Goal: Information Seeking & Learning: Learn about a topic

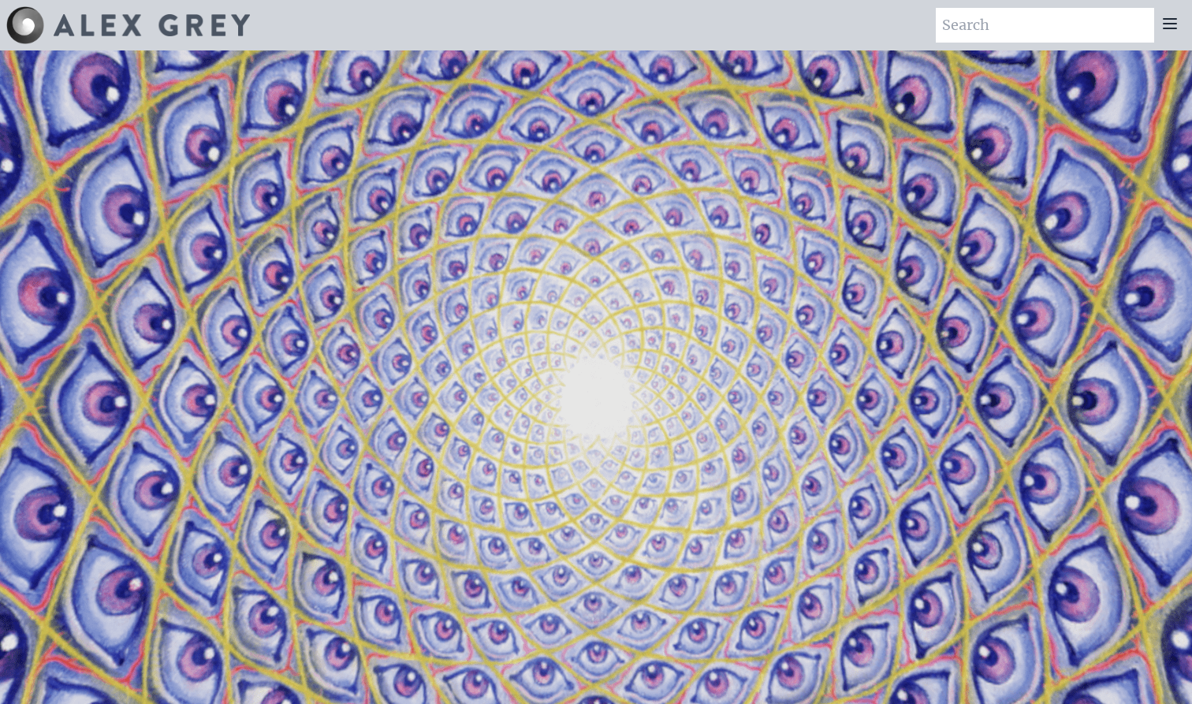
click at [1164, 17] on icon at bounding box center [1169, 23] width 19 height 19
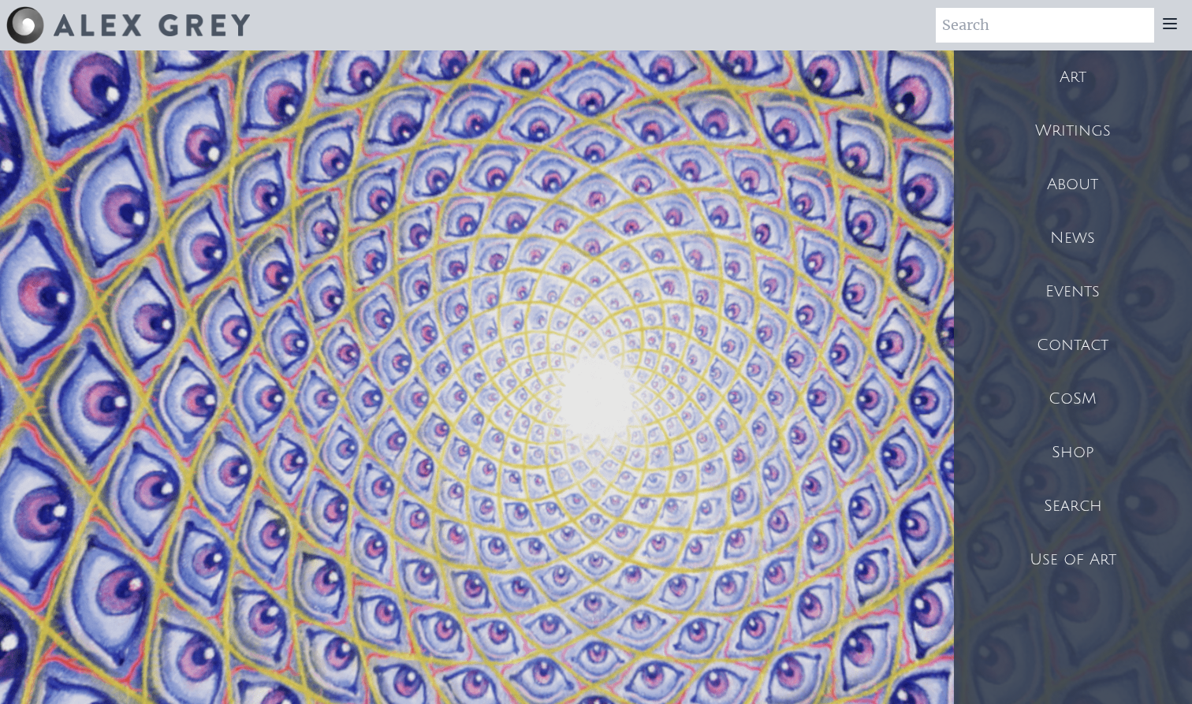
click at [1077, 88] on div "Art" at bounding box center [1073, 77] width 238 height 54
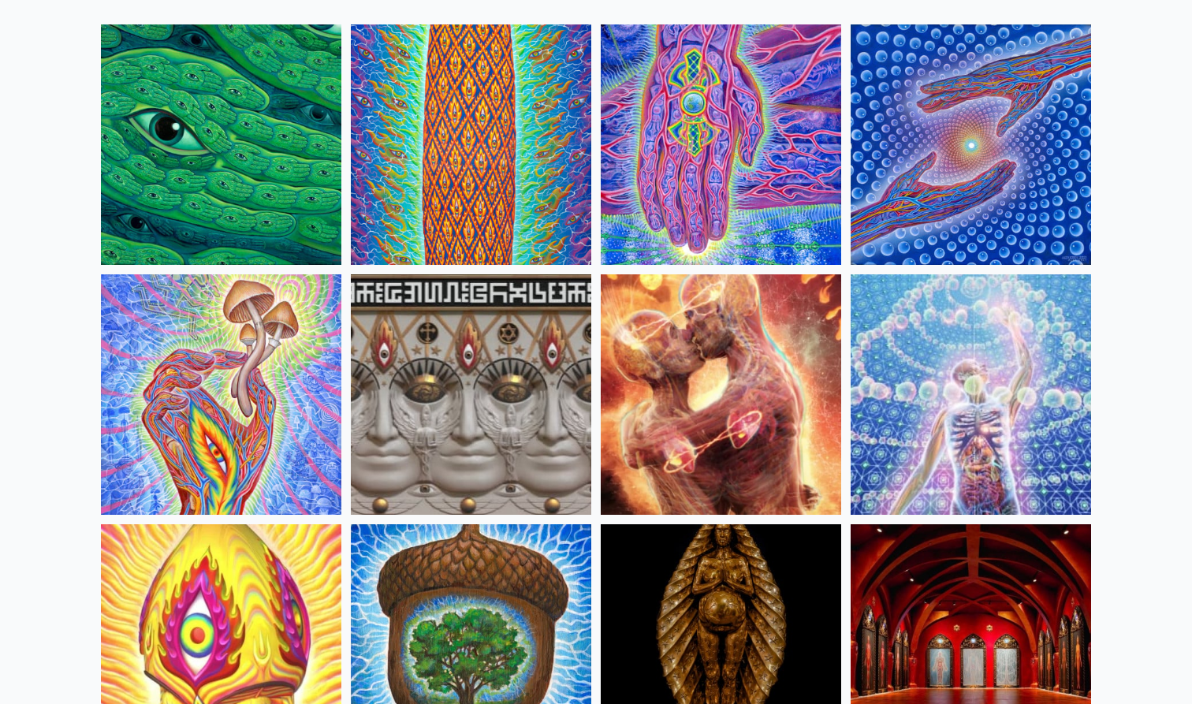
scroll to position [162, 0]
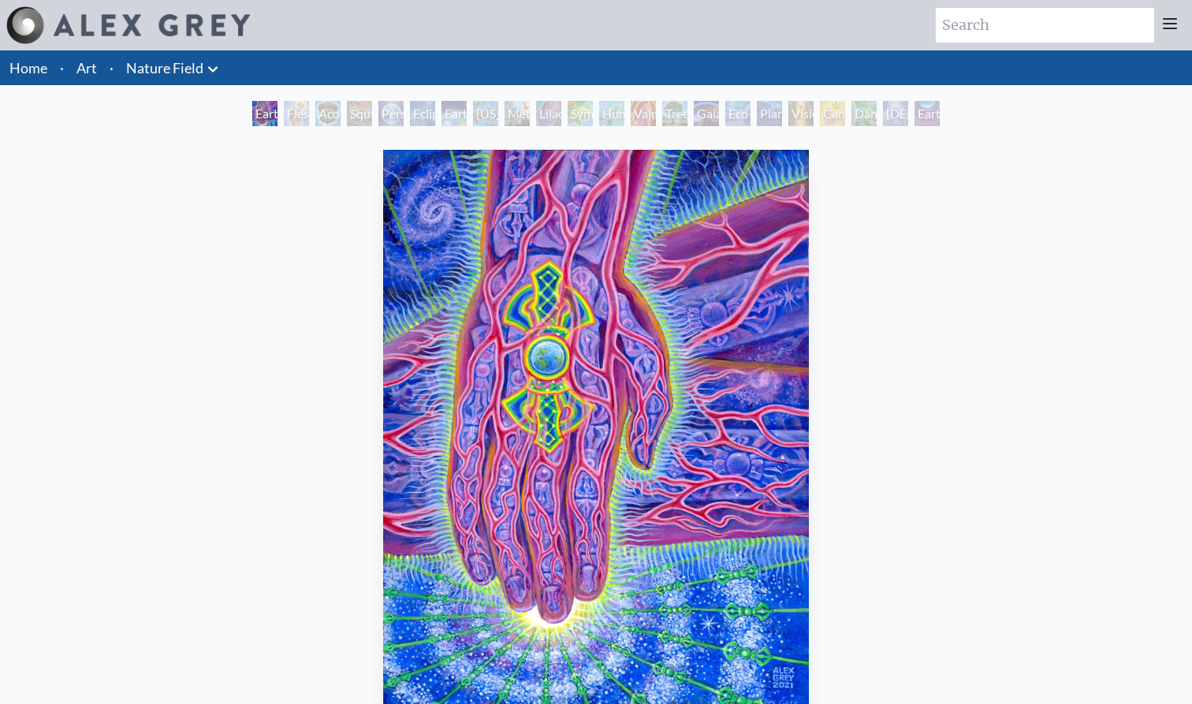
click at [292, 117] on div "Flesh of the Gods" at bounding box center [296, 113] width 25 height 25
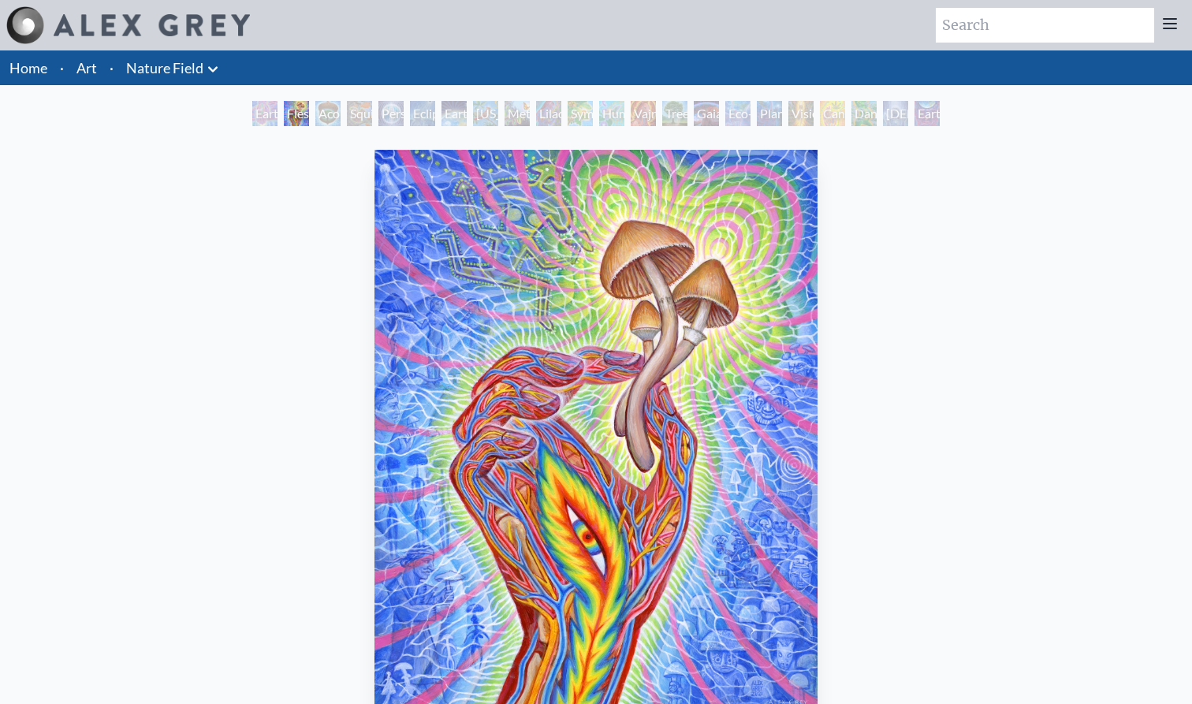
click at [315, 115] on div "Acorn Dream" at bounding box center [327, 113] width 25 height 25
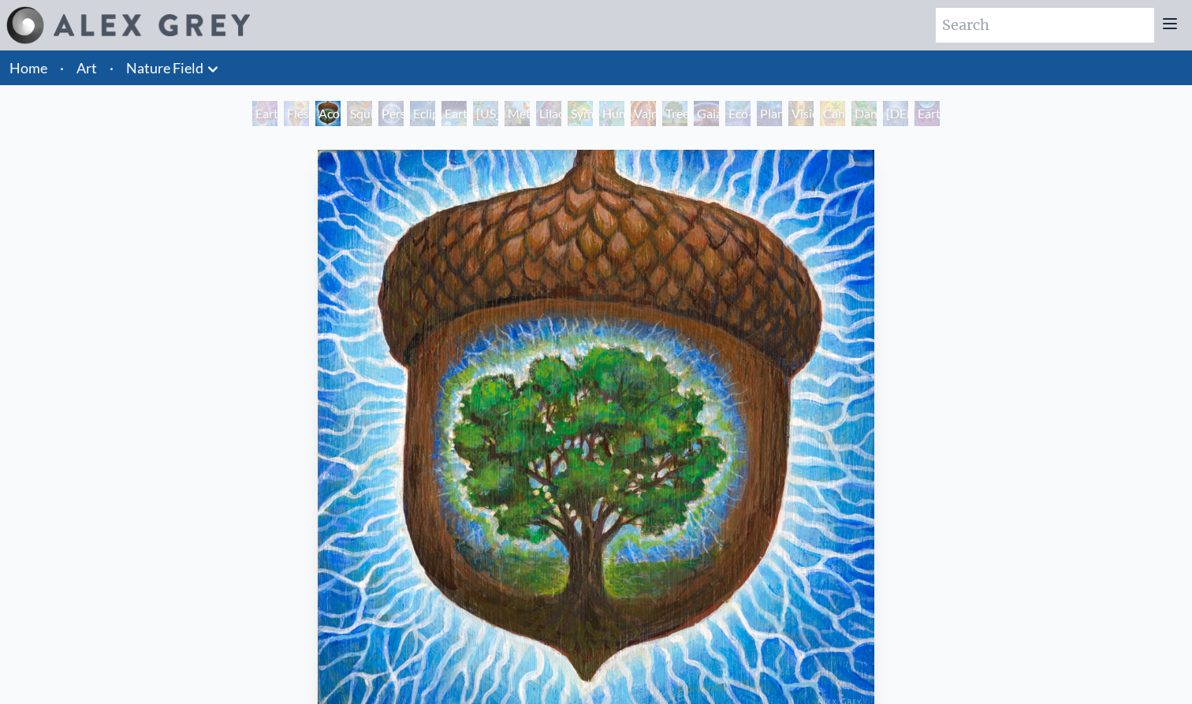
click at [467, 113] on div "Earth Energies" at bounding box center [453, 113] width 25 height 25
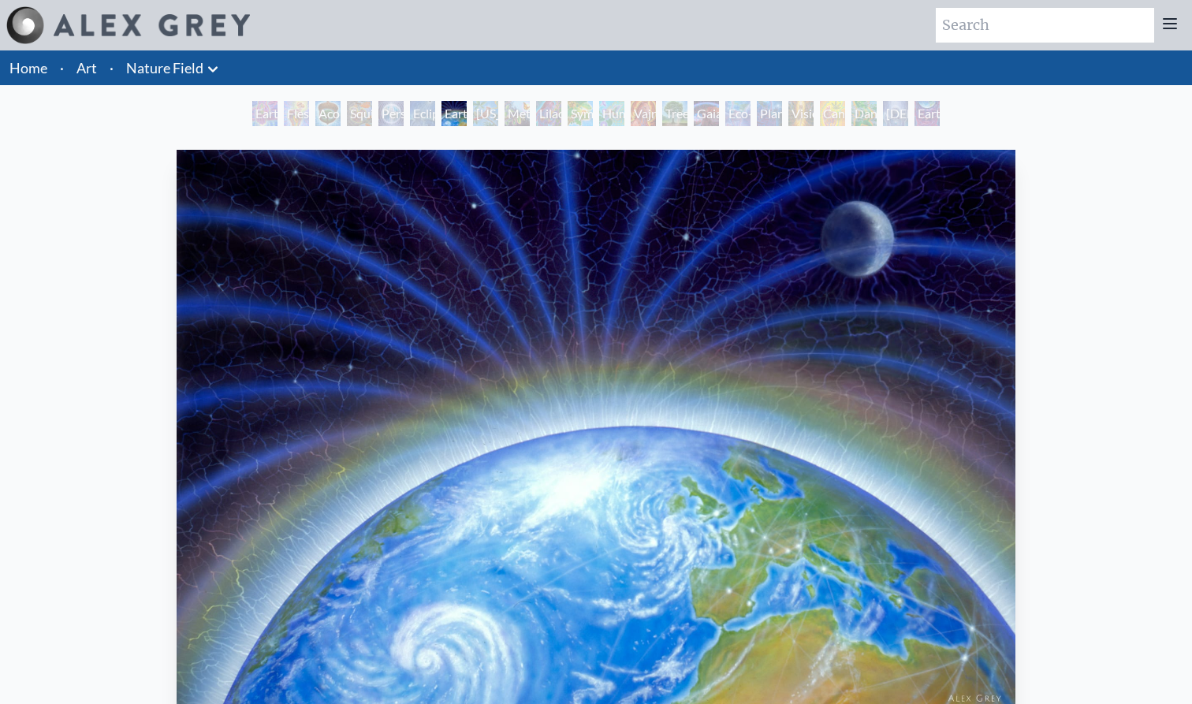
click at [900, 122] on div "Baptism in the Ocean of Awareness" at bounding box center [895, 113] width 25 height 25
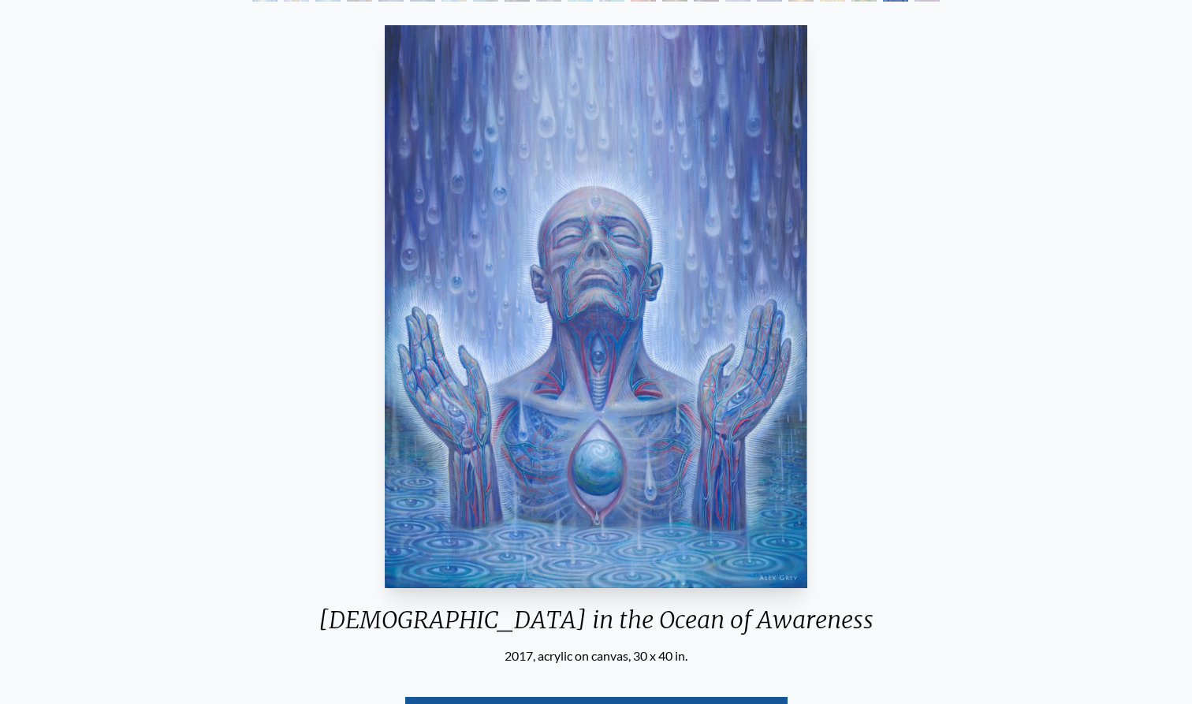
scroll to position [174, 0]
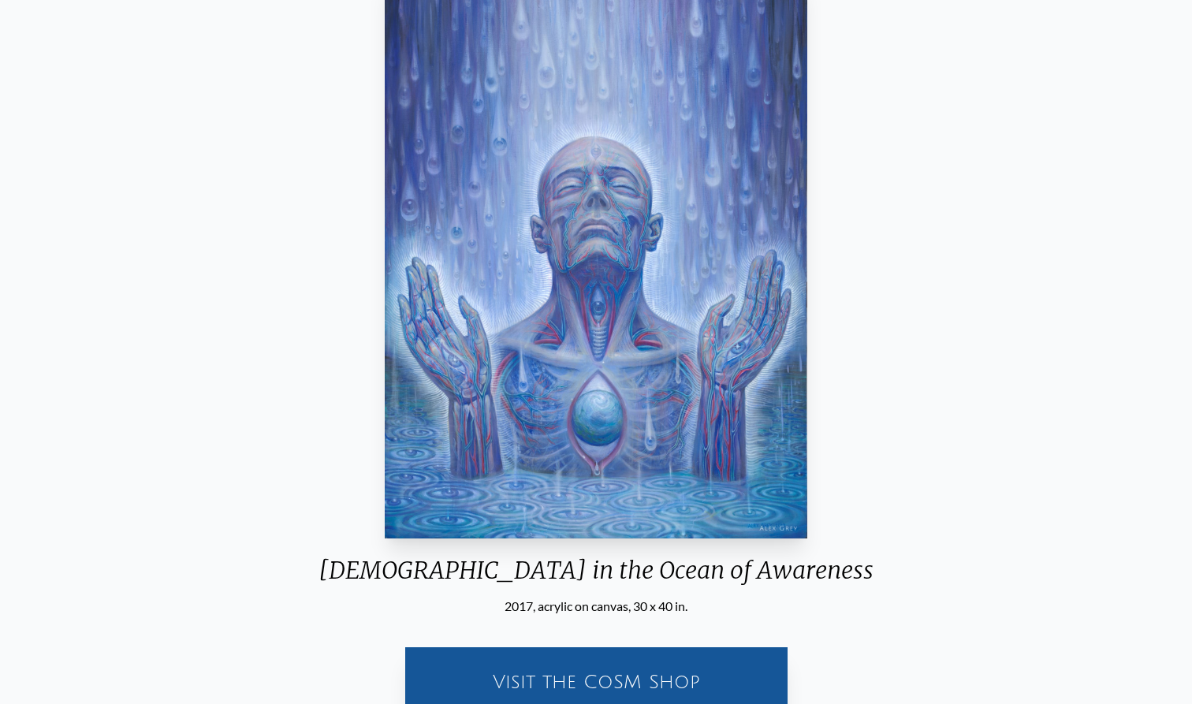
click at [670, 285] on img "21 / 22" at bounding box center [596, 257] width 422 height 563
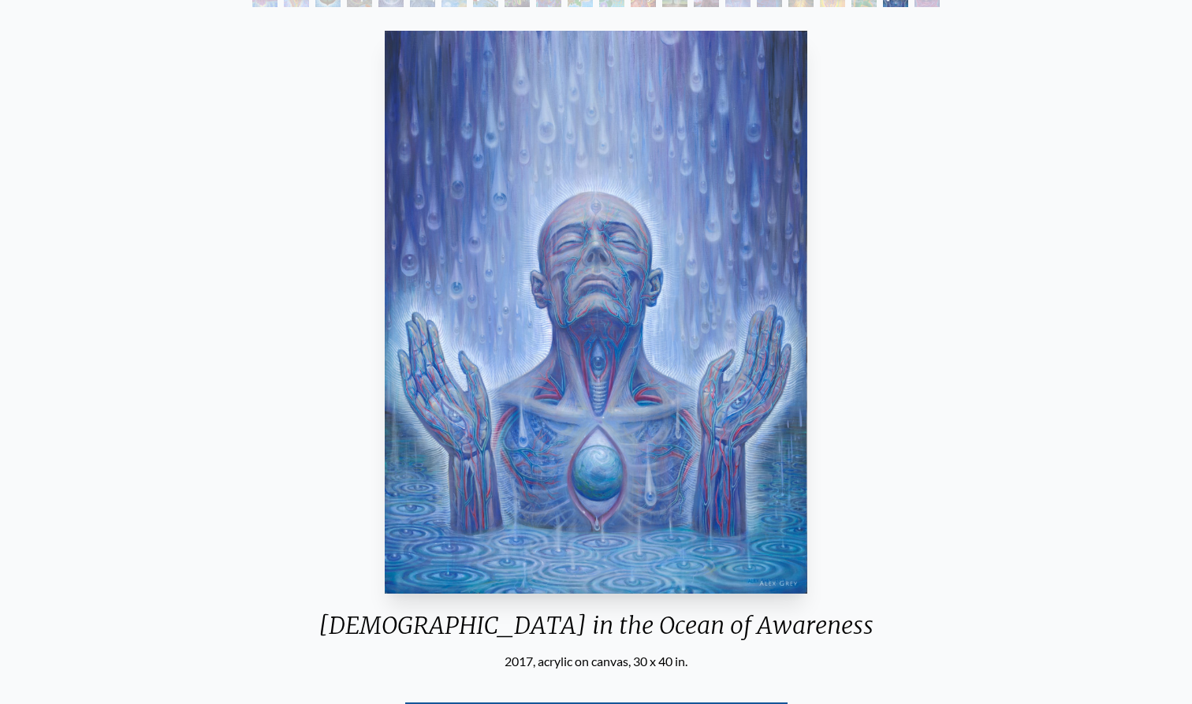
scroll to position [88, 0]
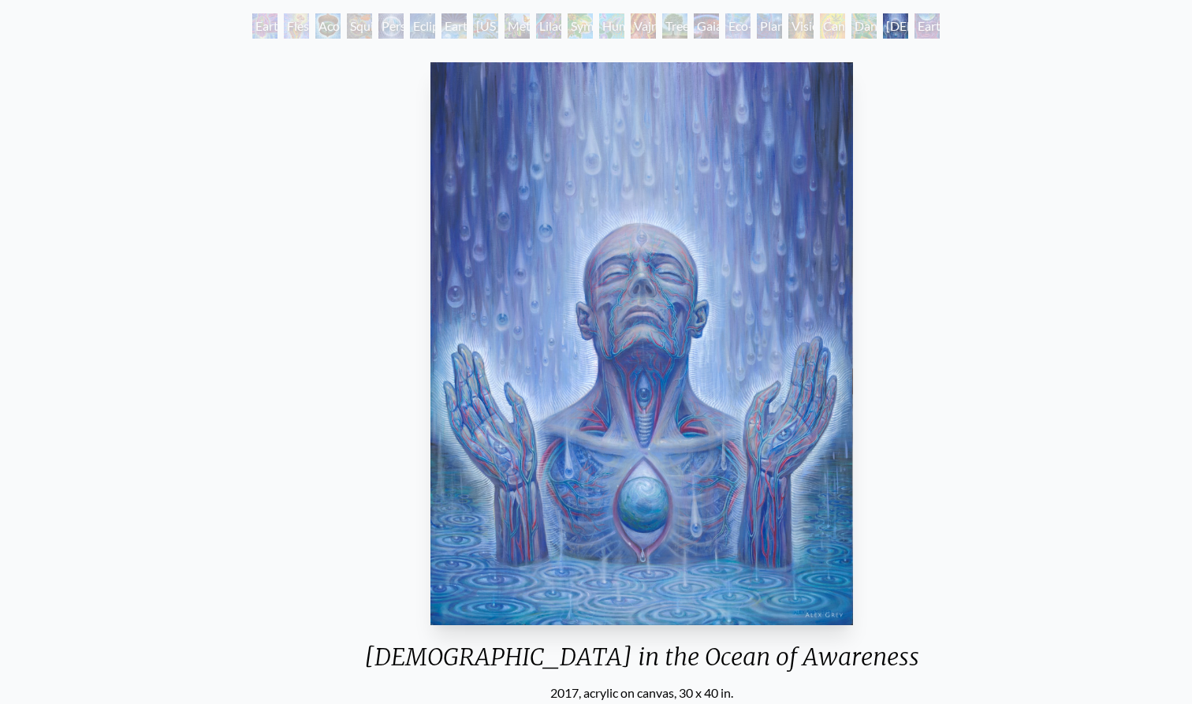
click at [431, 132] on img "21 / 22" at bounding box center [641, 343] width 422 height 563
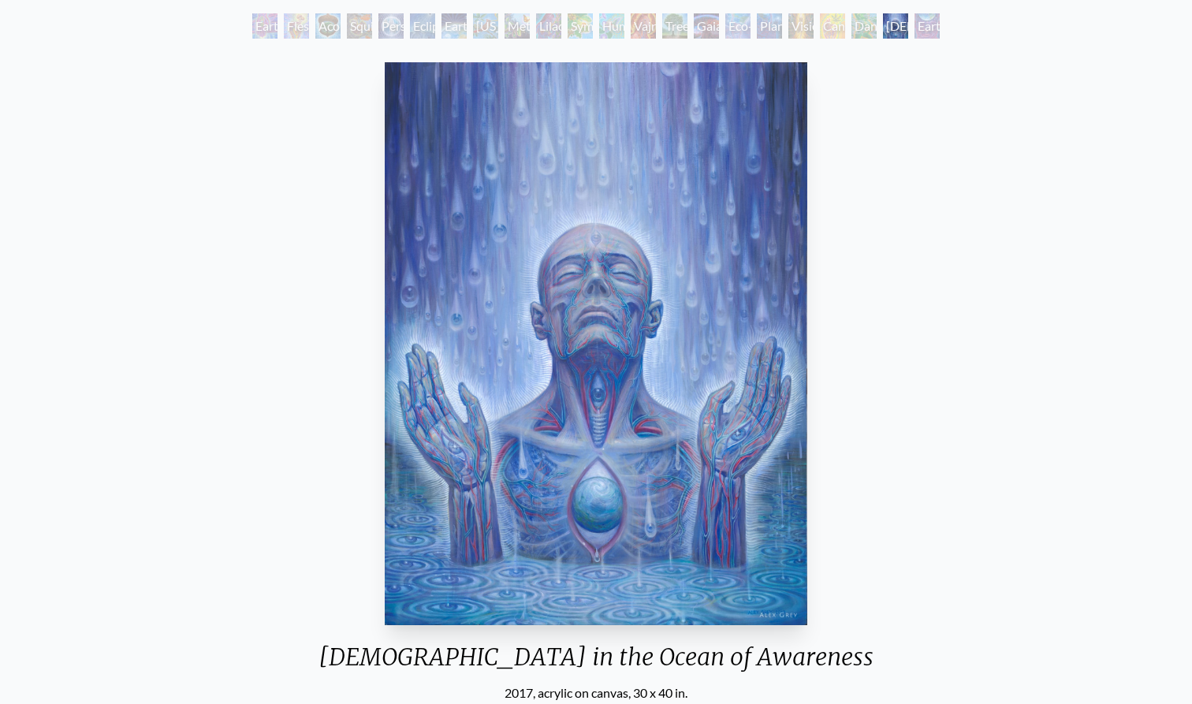
click at [460, 168] on img "21 / 22" at bounding box center [596, 343] width 422 height 563
click at [820, 20] on div "Cannabis Mudra" at bounding box center [832, 25] width 25 height 25
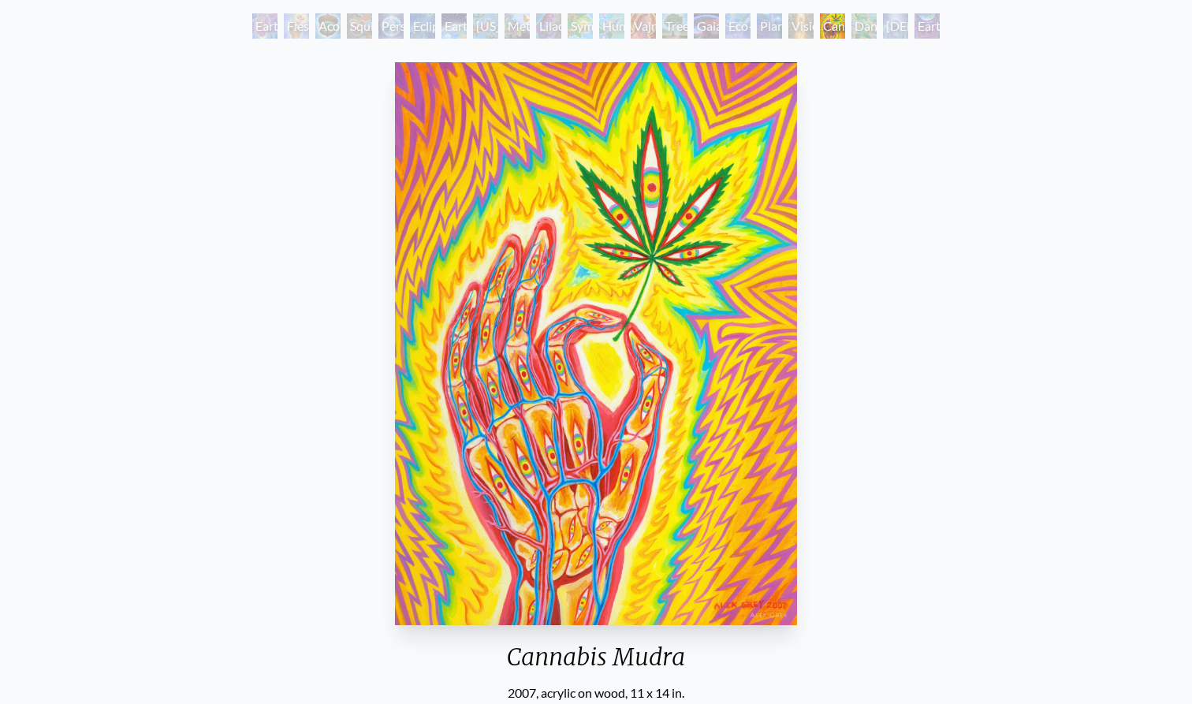
click at [768, 20] on div "Planetary Prayers" at bounding box center [769, 25] width 25 height 25
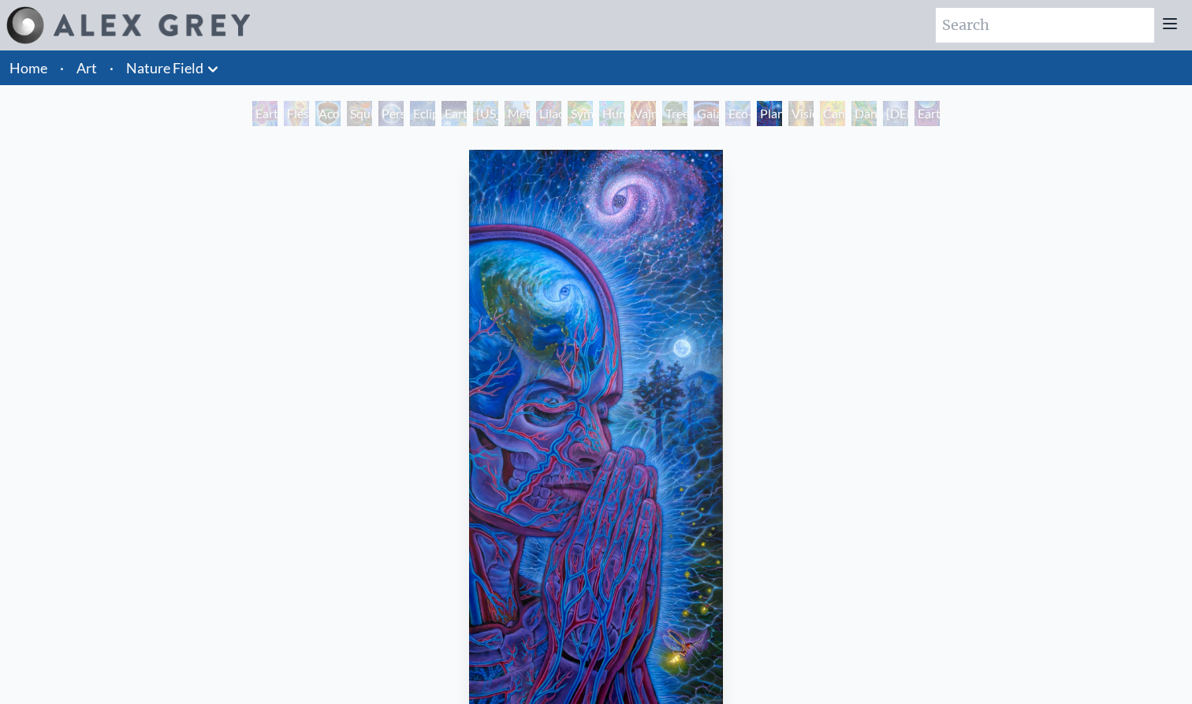
click at [160, 67] on link "Nature Field" at bounding box center [164, 68] width 77 height 22
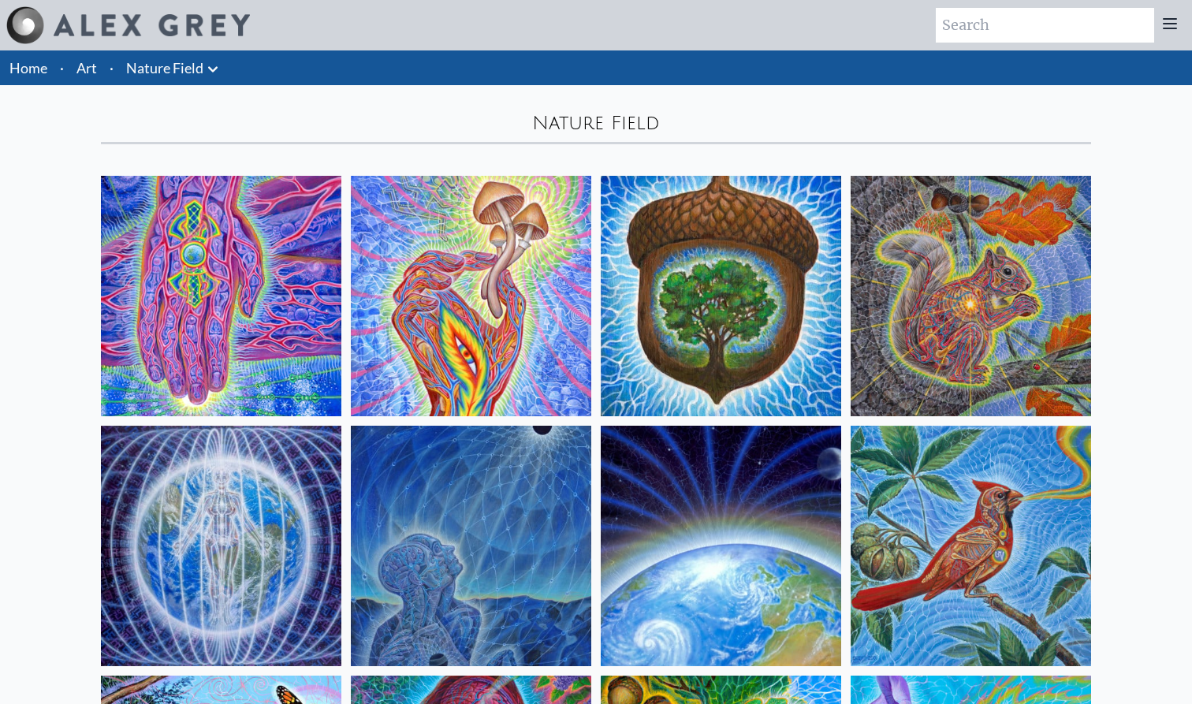
click at [211, 69] on icon at bounding box center [212, 69] width 9 height 6
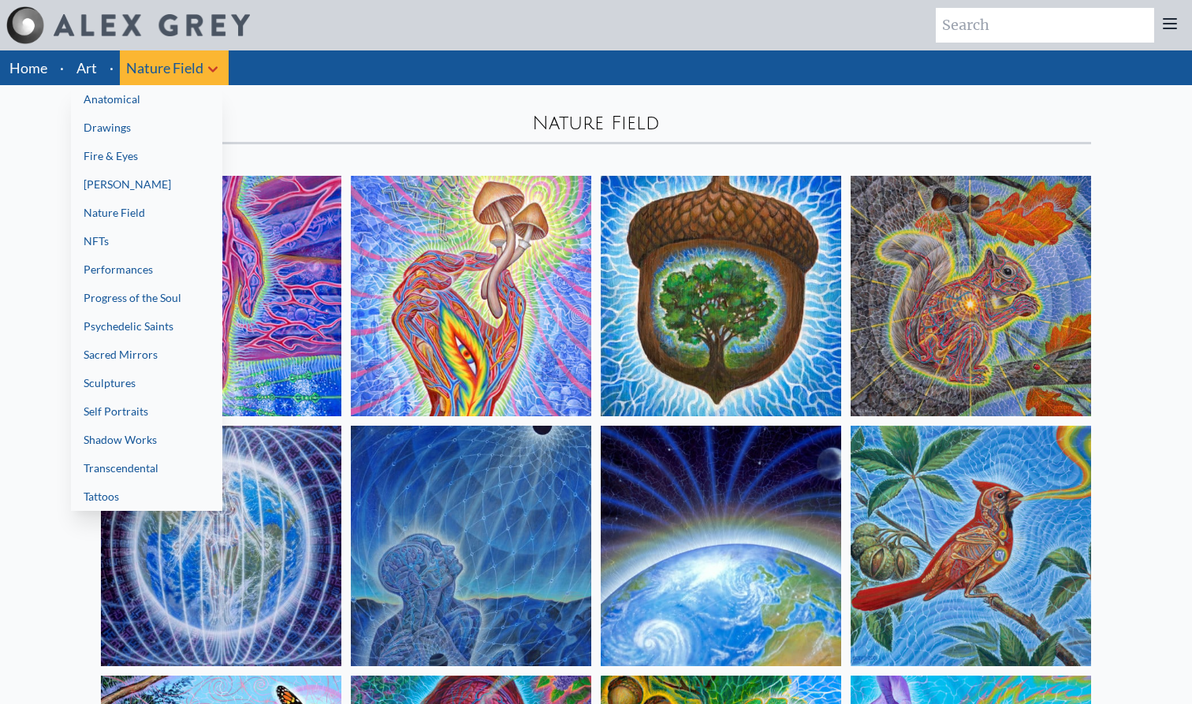
click at [210, 69] on div at bounding box center [596, 352] width 1192 height 704
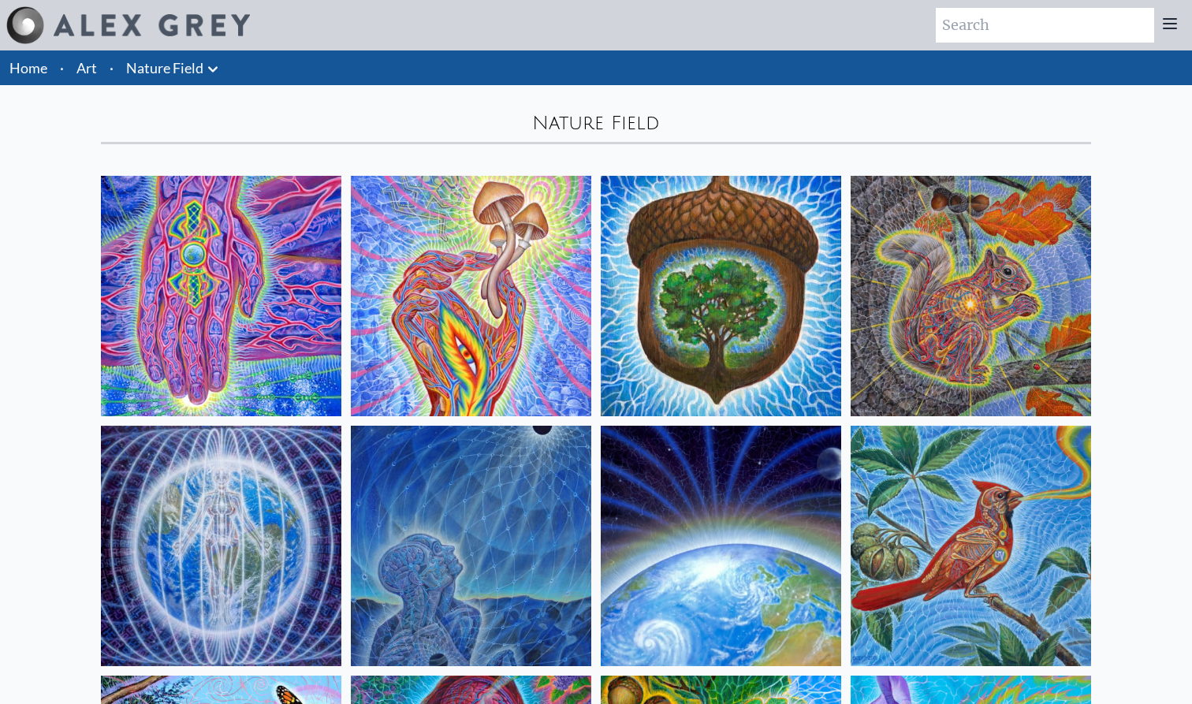
click at [196, 81] on li "Nature Field Anatomical Drawings" at bounding box center [174, 67] width 109 height 35
click at [196, 75] on link "Nature Field" at bounding box center [164, 68] width 77 height 22
click at [207, 71] on icon at bounding box center [212, 69] width 19 height 19
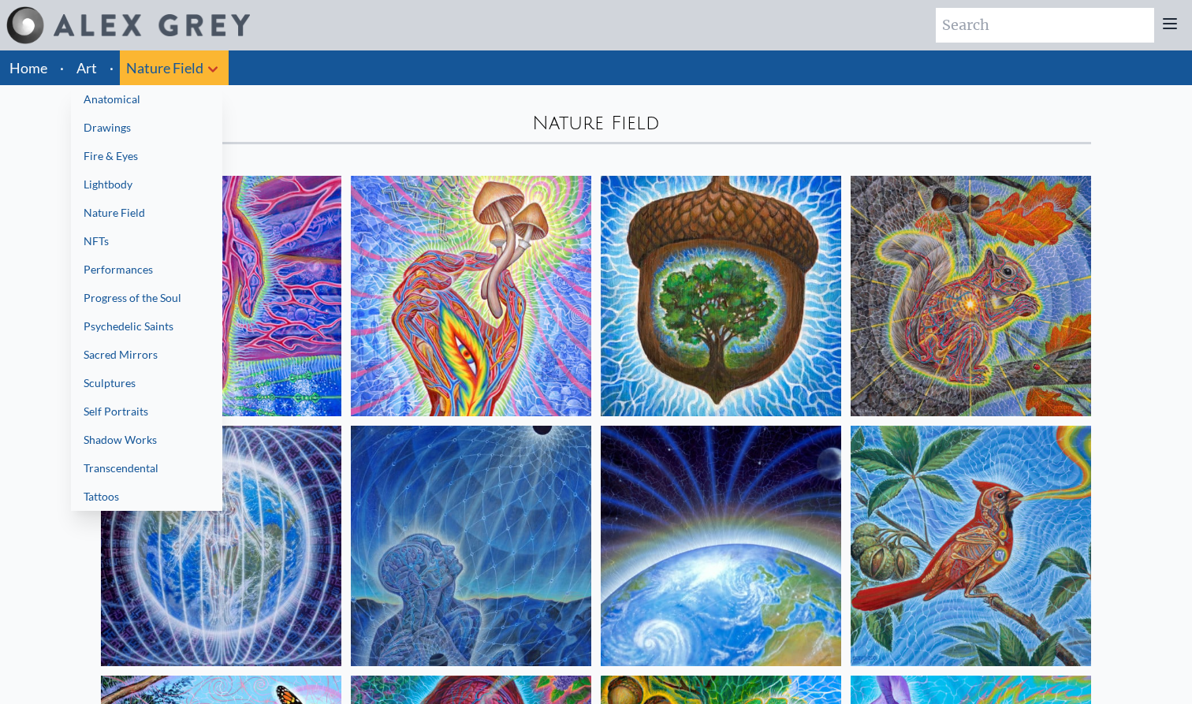
click at [179, 110] on link "Anatomical" at bounding box center [146, 99] width 151 height 28
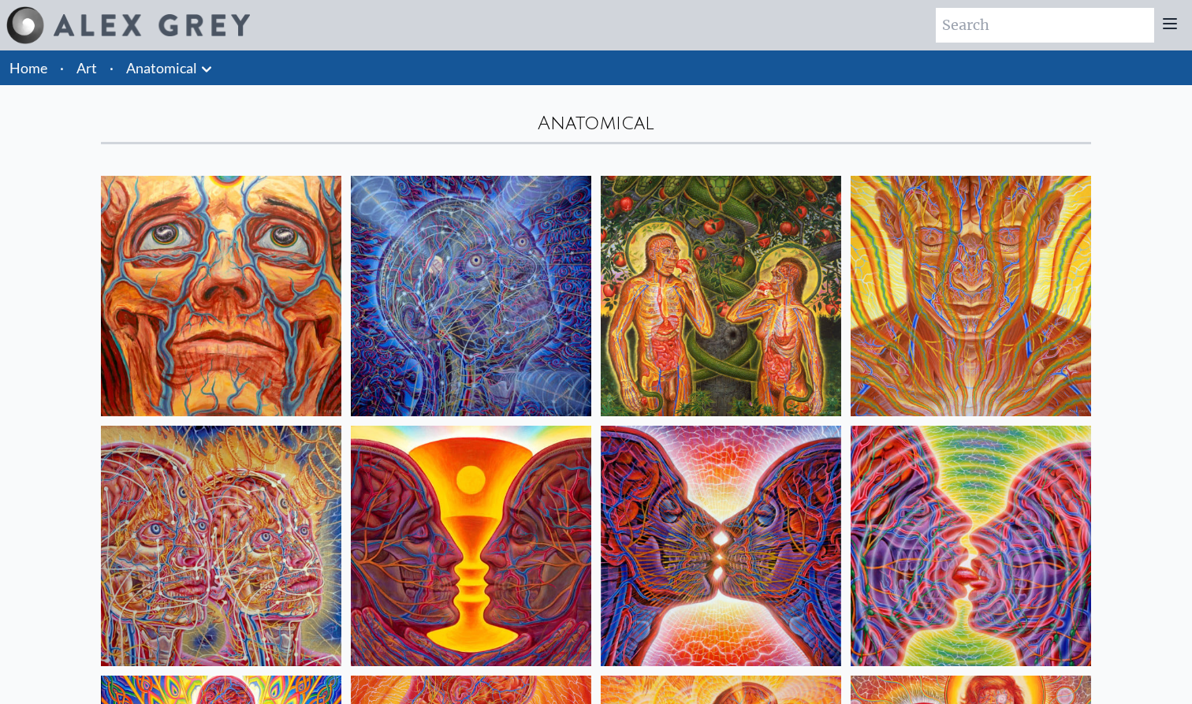
click at [207, 68] on icon at bounding box center [206, 69] width 19 height 19
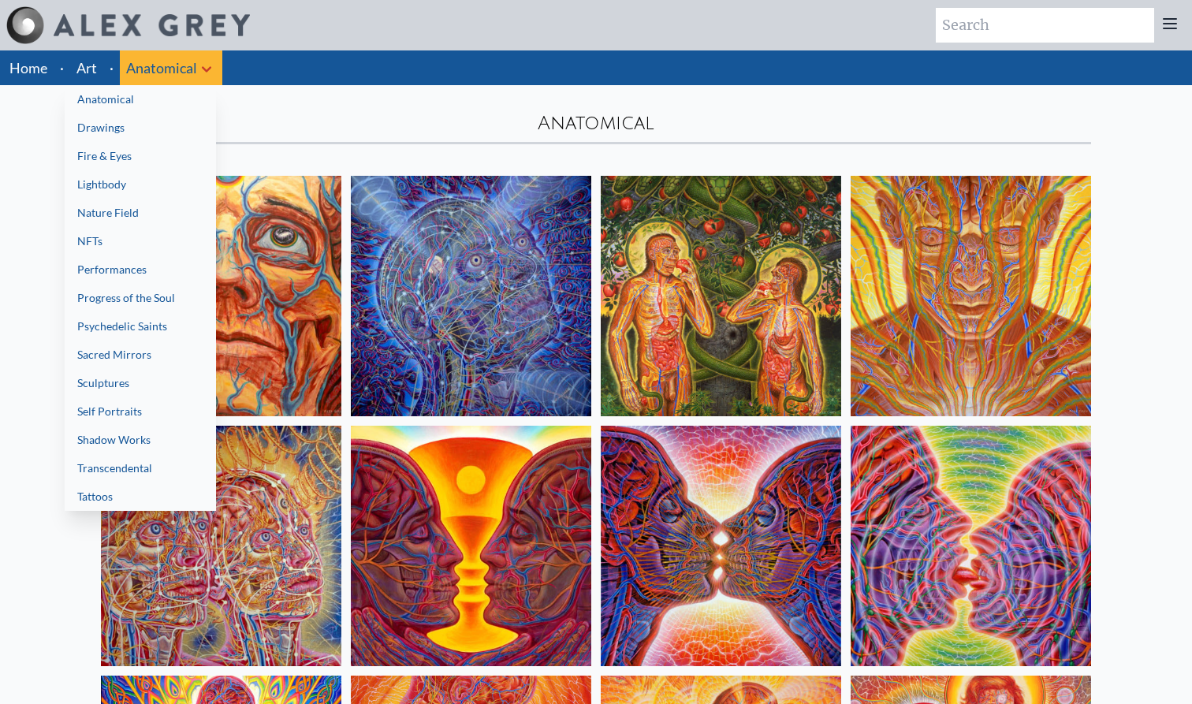
click at [177, 121] on link "Drawings" at bounding box center [140, 128] width 151 height 28
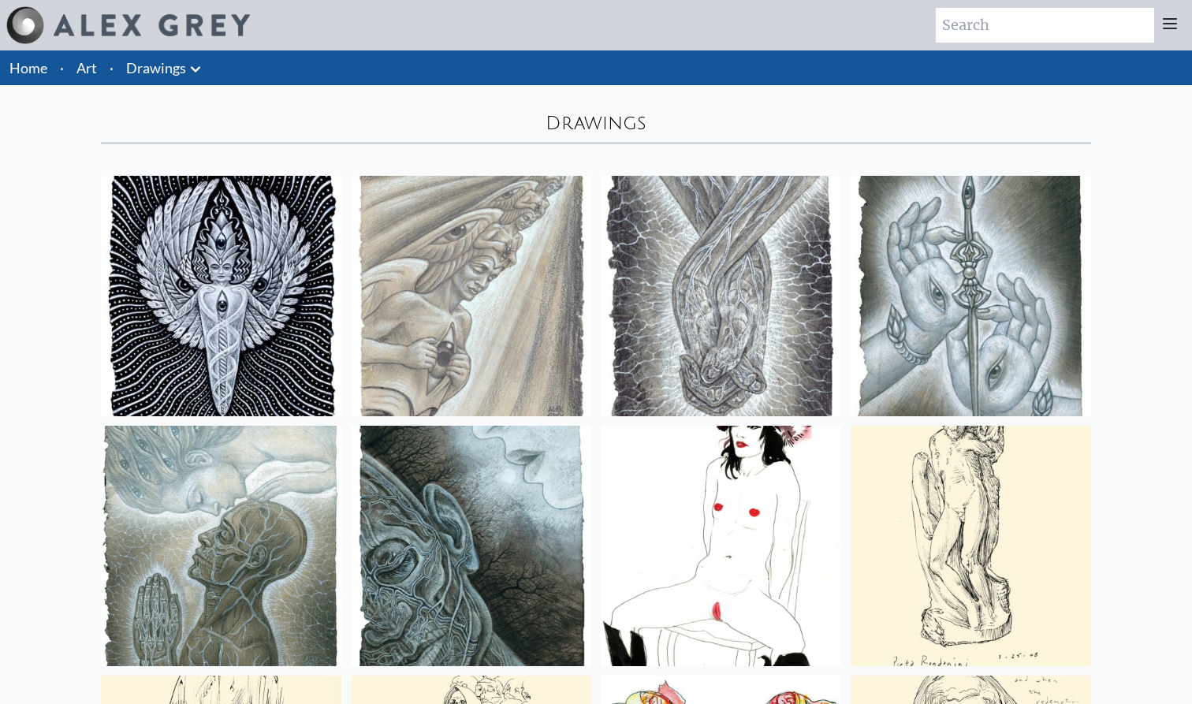
click at [196, 71] on icon at bounding box center [195, 69] width 19 height 19
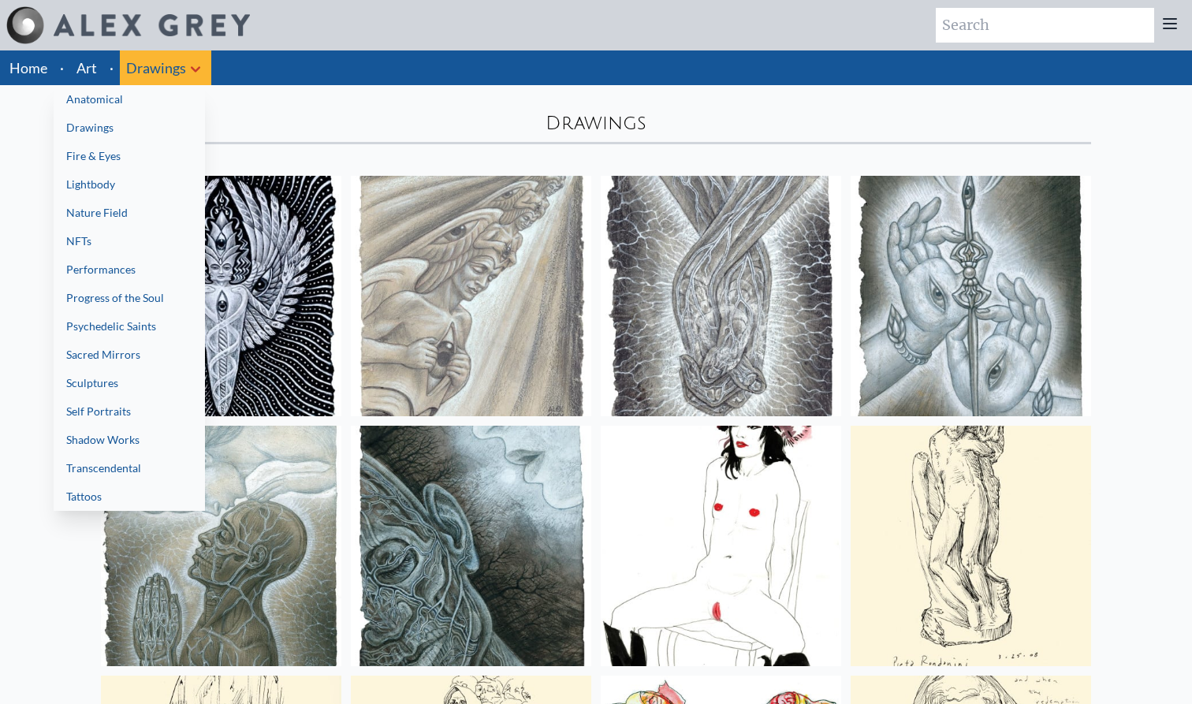
click at [182, 157] on link "Fire & Eyes" at bounding box center [129, 156] width 151 height 28
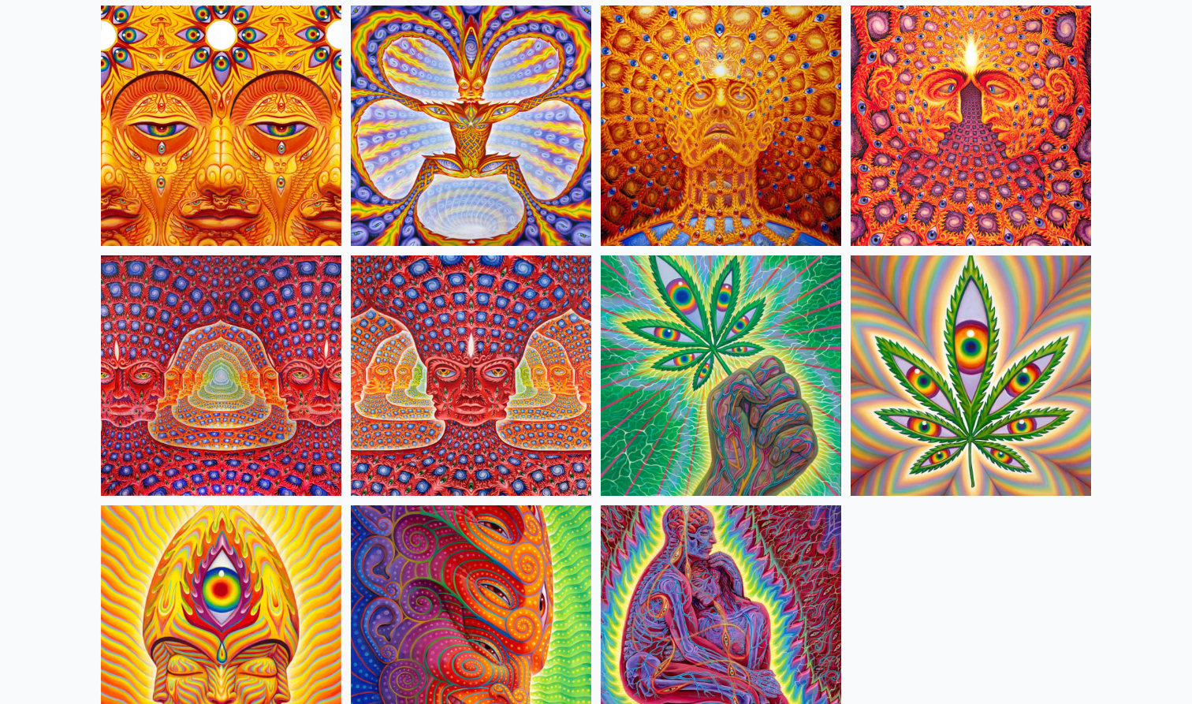
scroll to position [1375, 0]
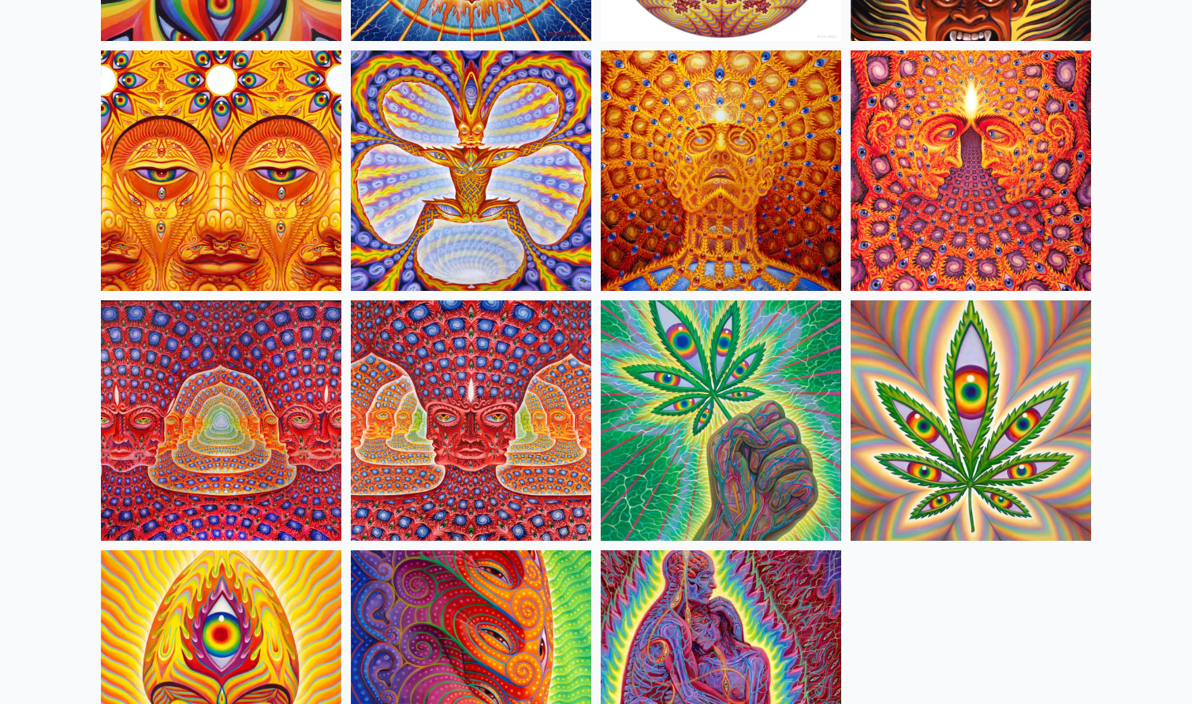
click at [414, 456] on img at bounding box center [471, 420] width 240 height 240
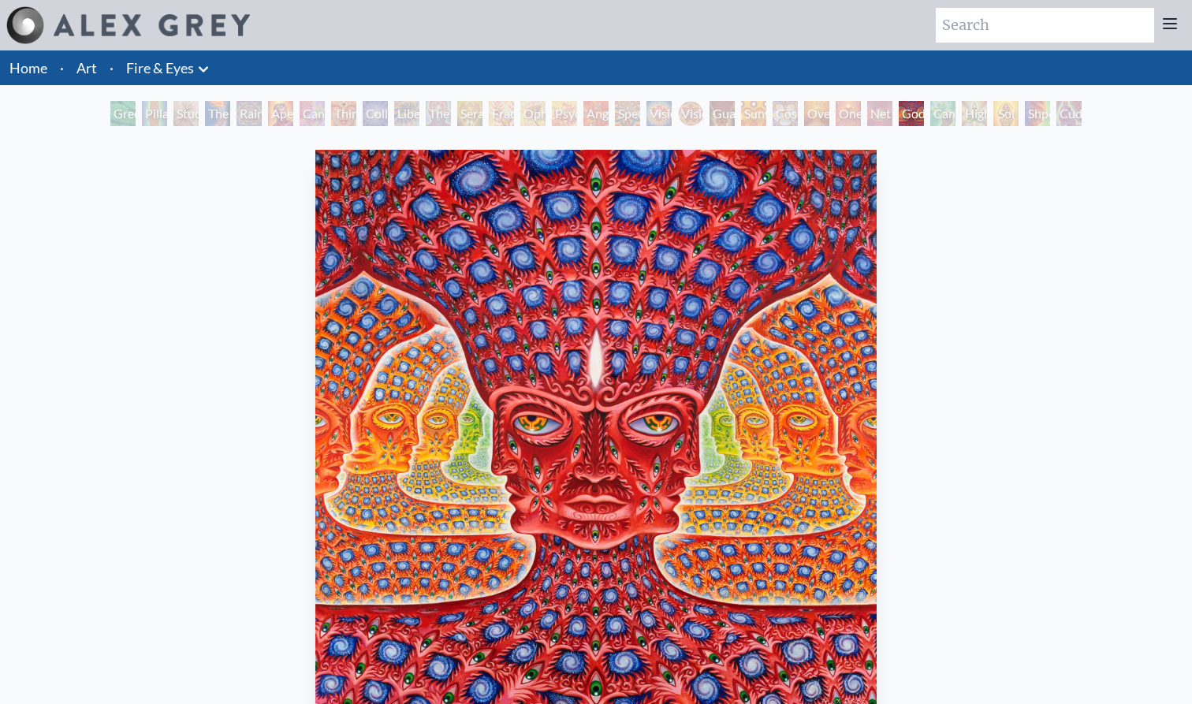
click at [881, 106] on div "Net of Being" at bounding box center [879, 113] width 25 height 25
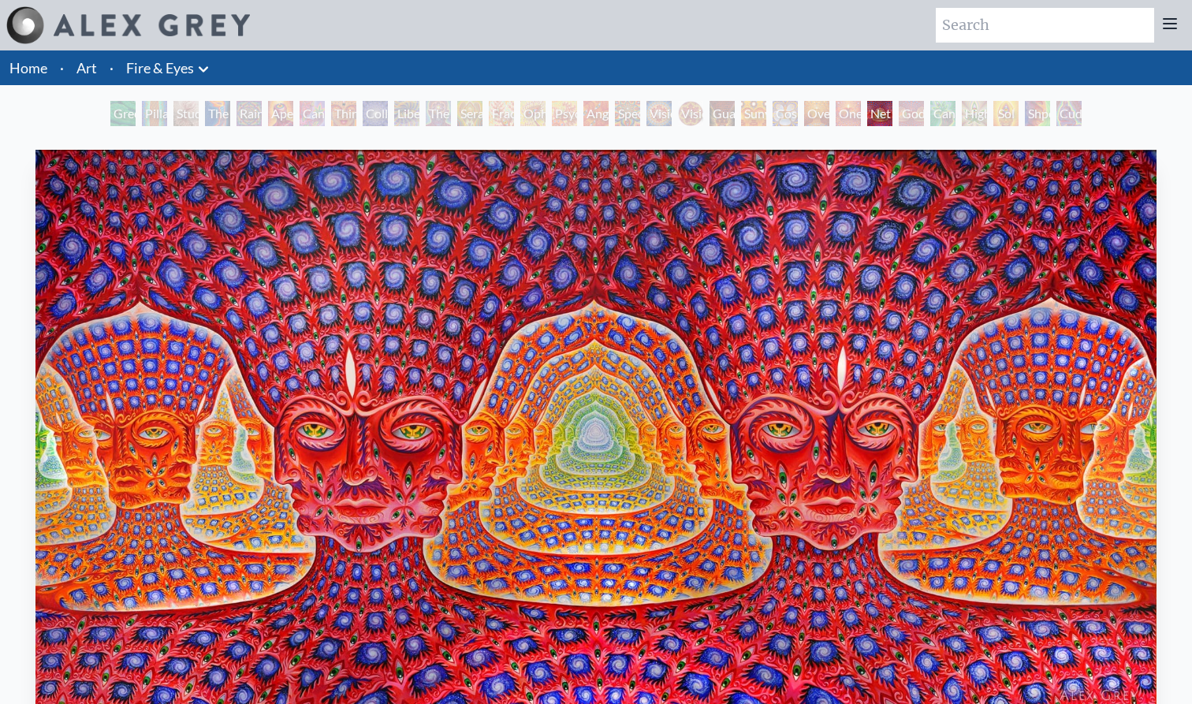
click at [849, 114] on div "One" at bounding box center [848, 113] width 25 height 25
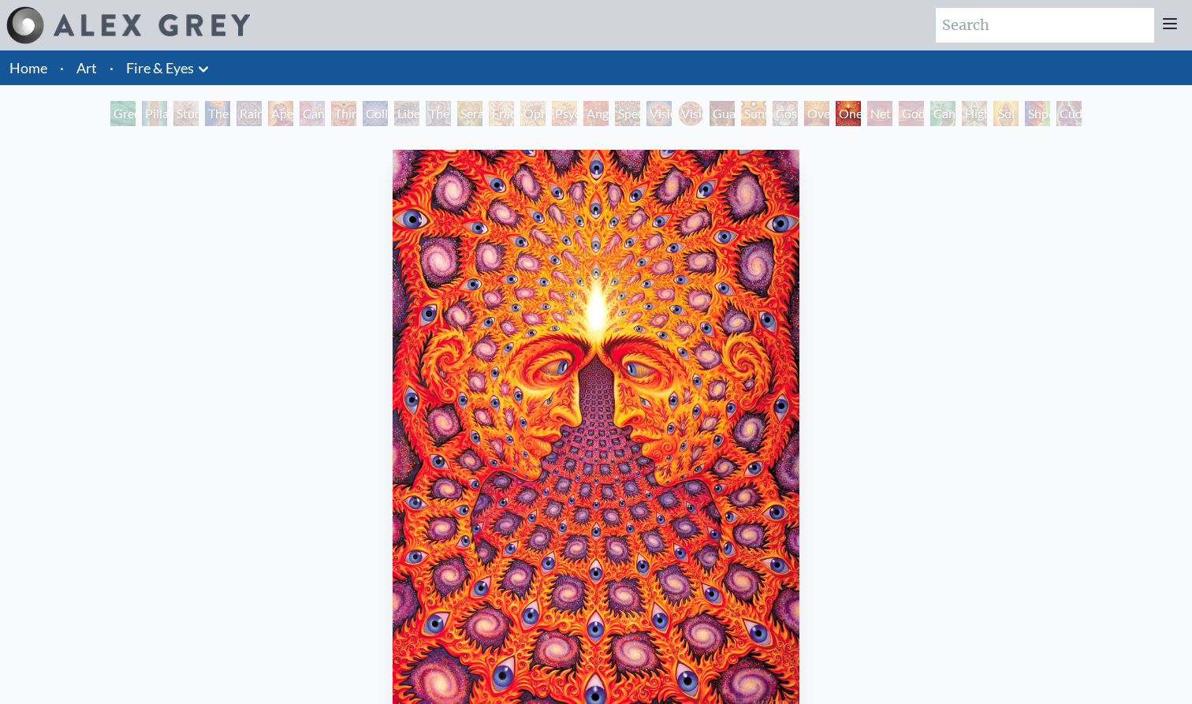
click at [809, 117] on div "Oversoul" at bounding box center [816, 113] width 25 height 25
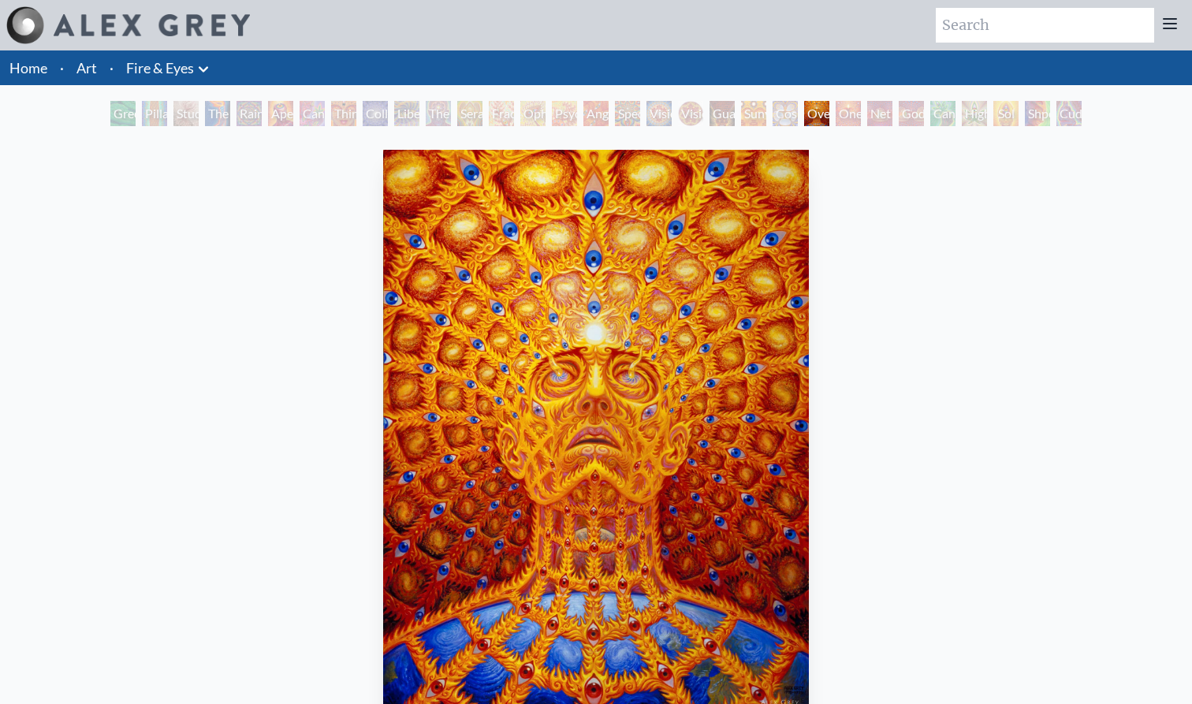
scroll to position [38, 0]
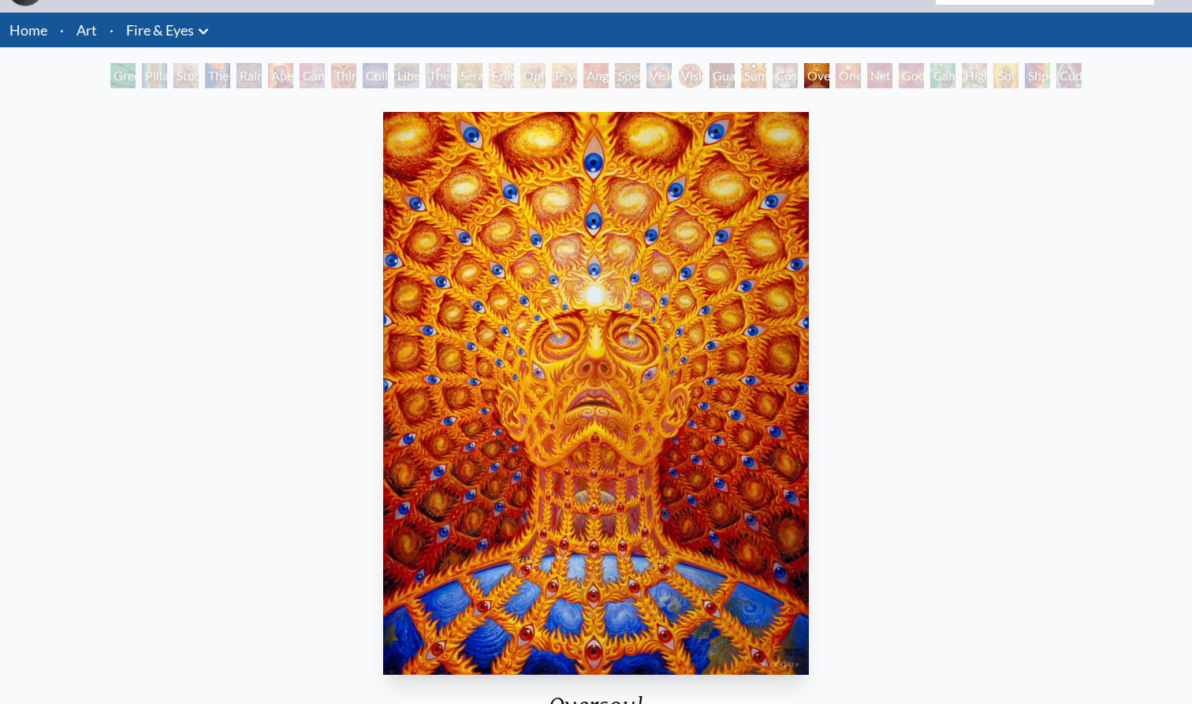
click at [782, 77] on div "Cosmic Elf" at bounding box center [785, 75] width 25 height 25
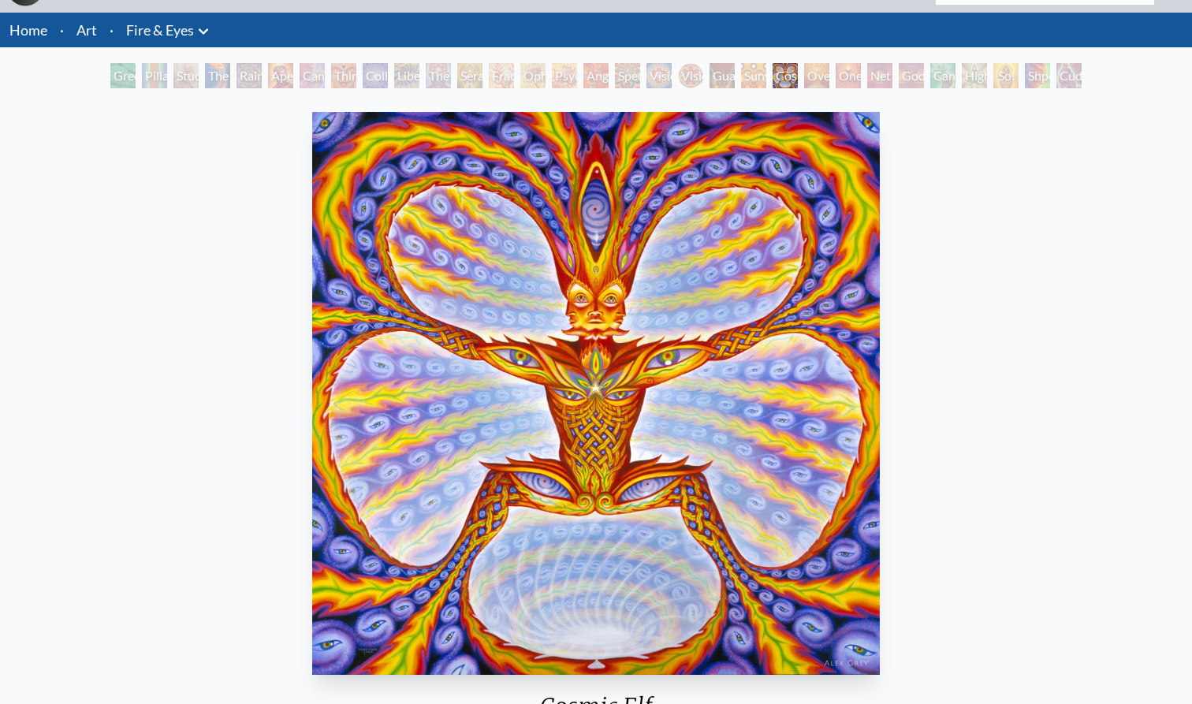
click at [741, 74] on div "Sunyata" at bounding box center [753, 75] width 25 height 25
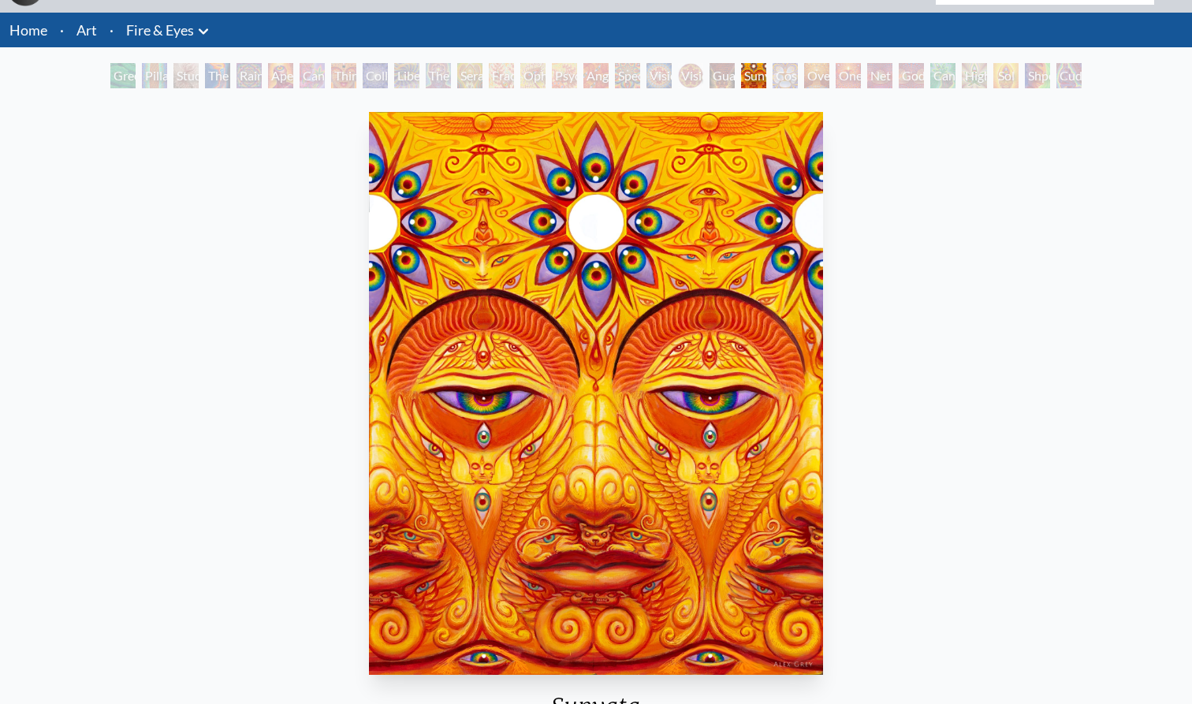
click at [709, 76] on div "Guardian of Infinite Vision" at bounding box center [721, 75] width 25 height 25
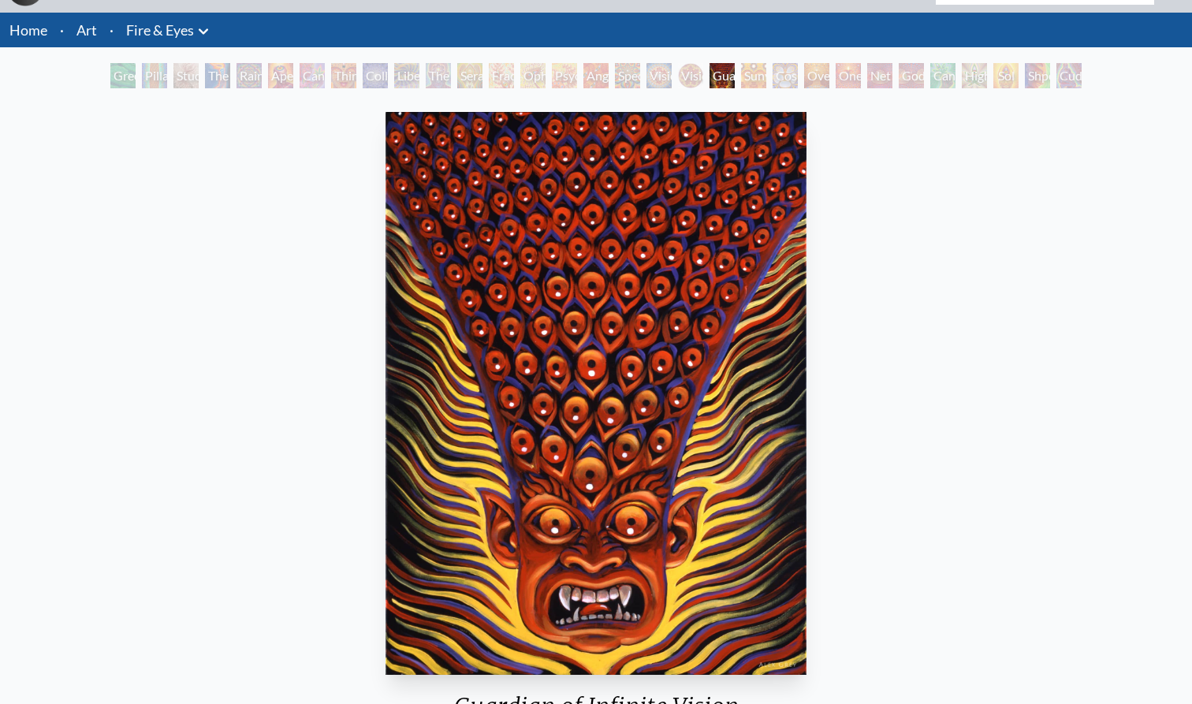
click at [638, 76] on div "Spectral Lotus" at bounding box center [627, 75] width 25 height 25
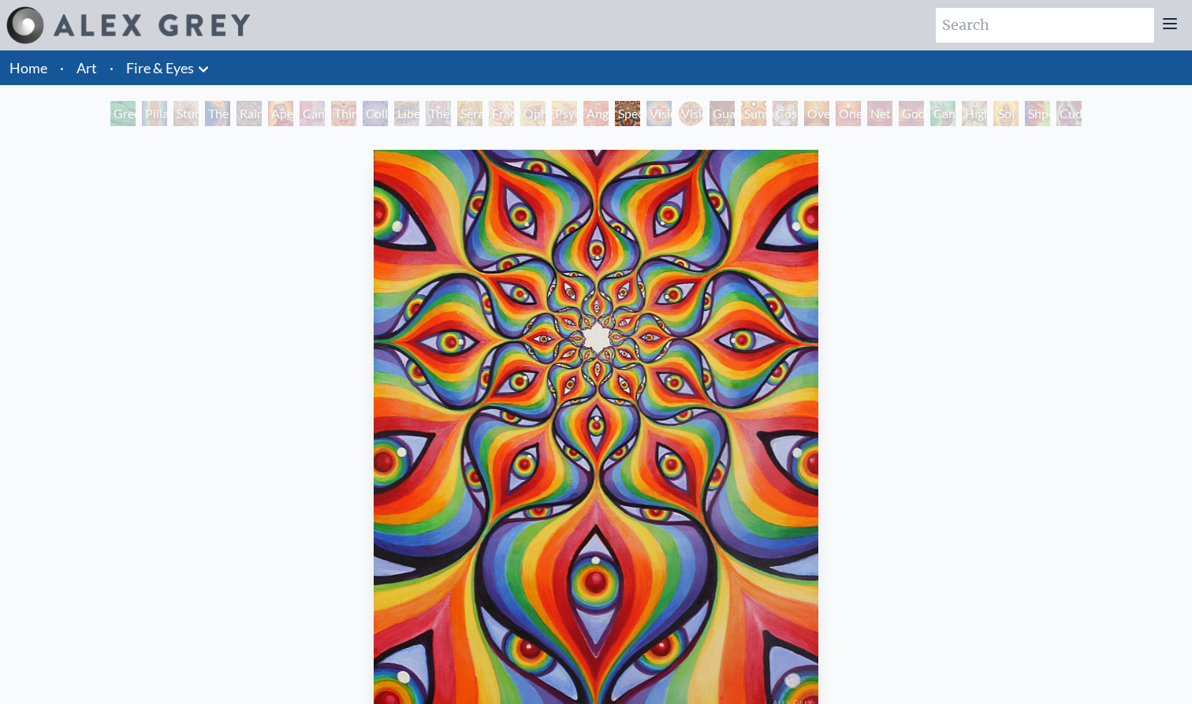
click at [691, 110] on div "Vision Crystal Tondo" at bounding box center [690, 113] width 25 height 25
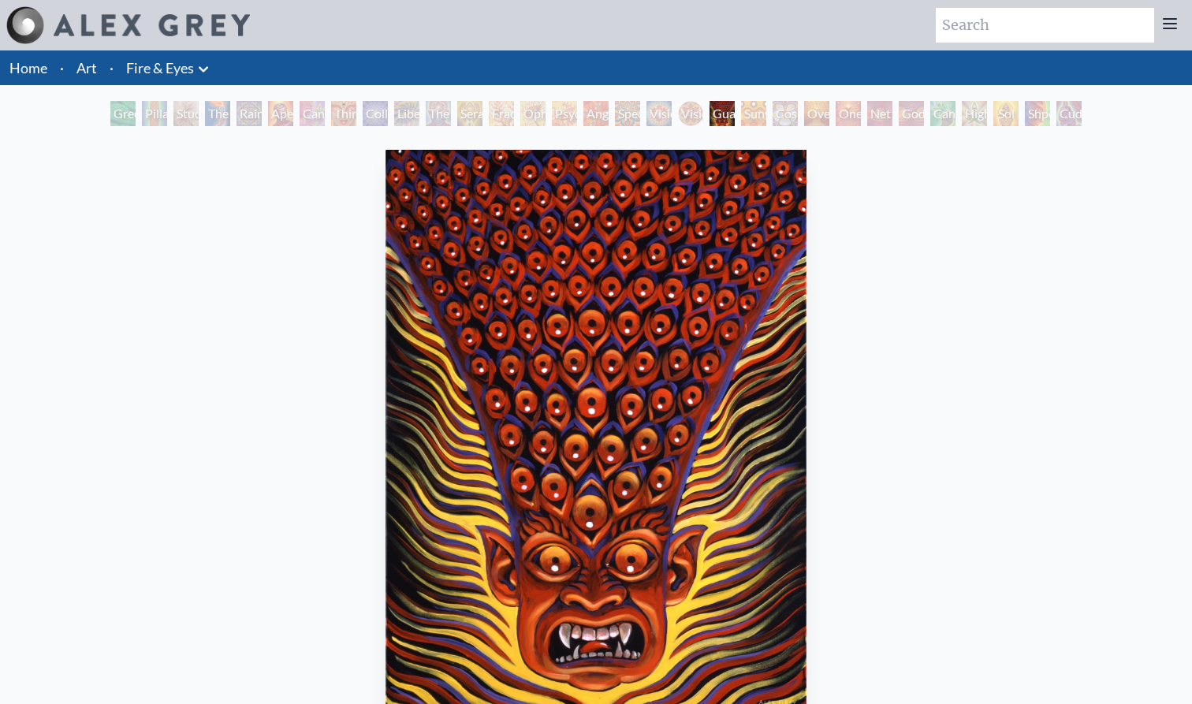
click at [198, 67] on icon at bounding box center [203, 69] width 19 height 19
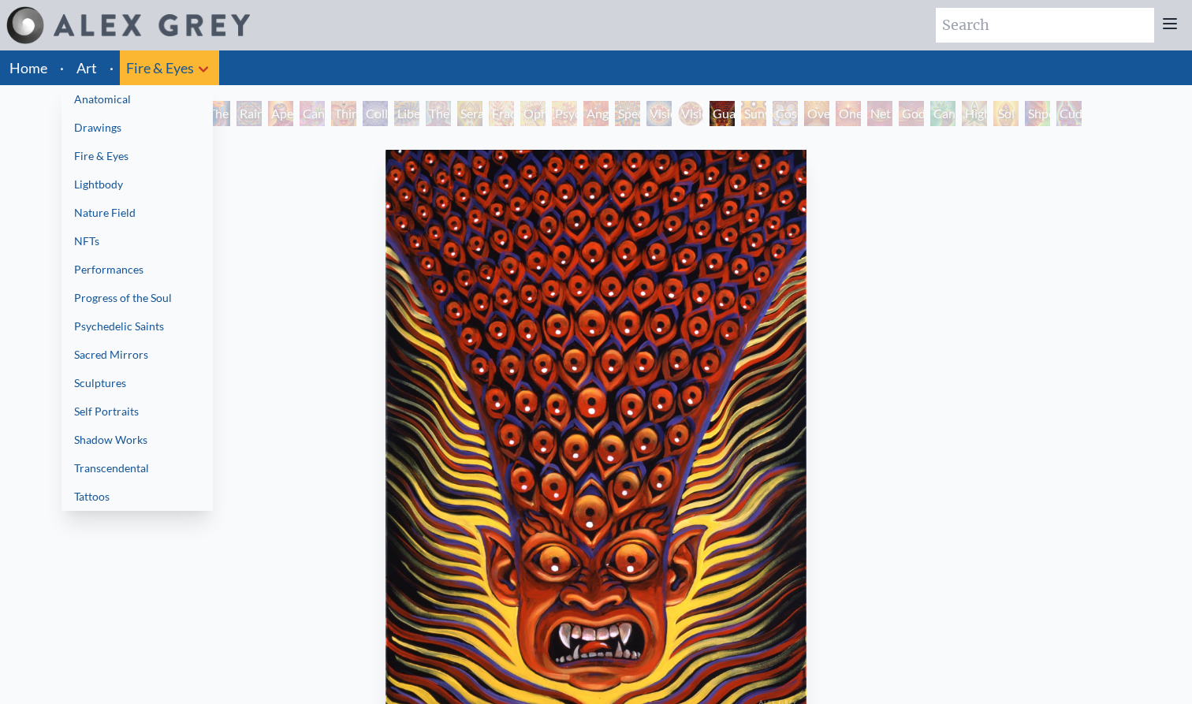
click at [151, 157] on link "Fire & Eyes" at bounding box center [136, 156] width 151 height 28
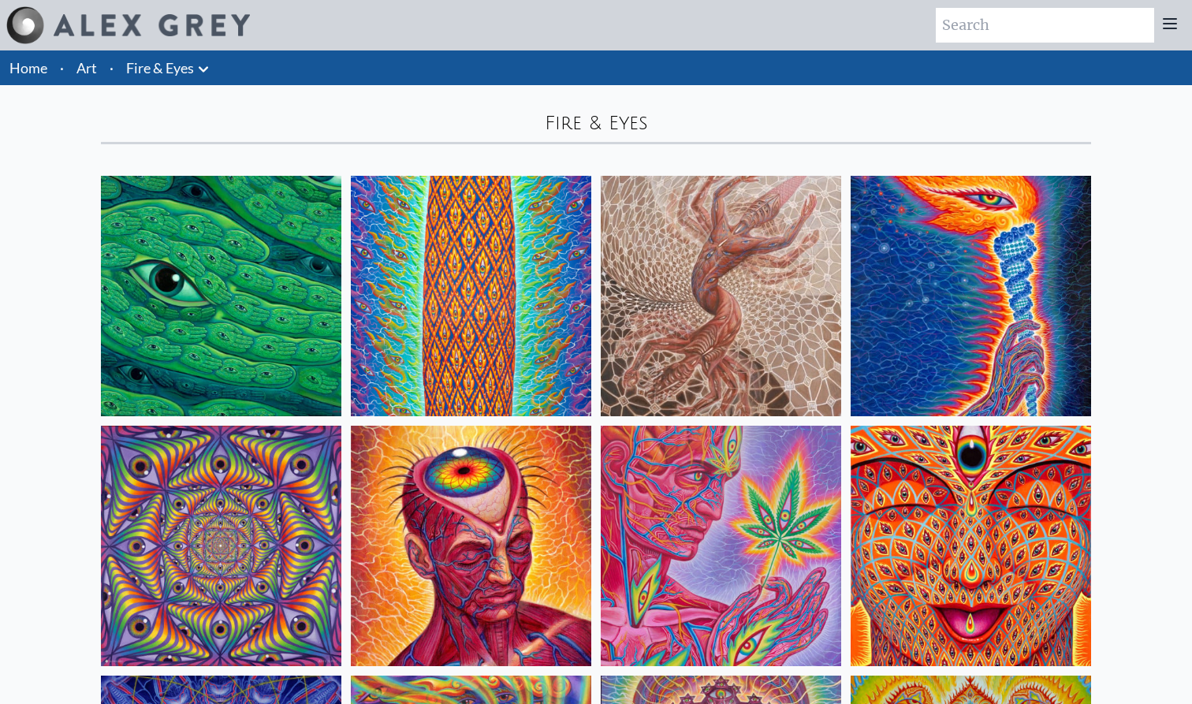
click at [188, 69] on link "Fire & Eyes" at bounding box center [160, 68] width 68 height 22
click at [198, 68] on icon at bounding box center [203, 69] width 19 height 19
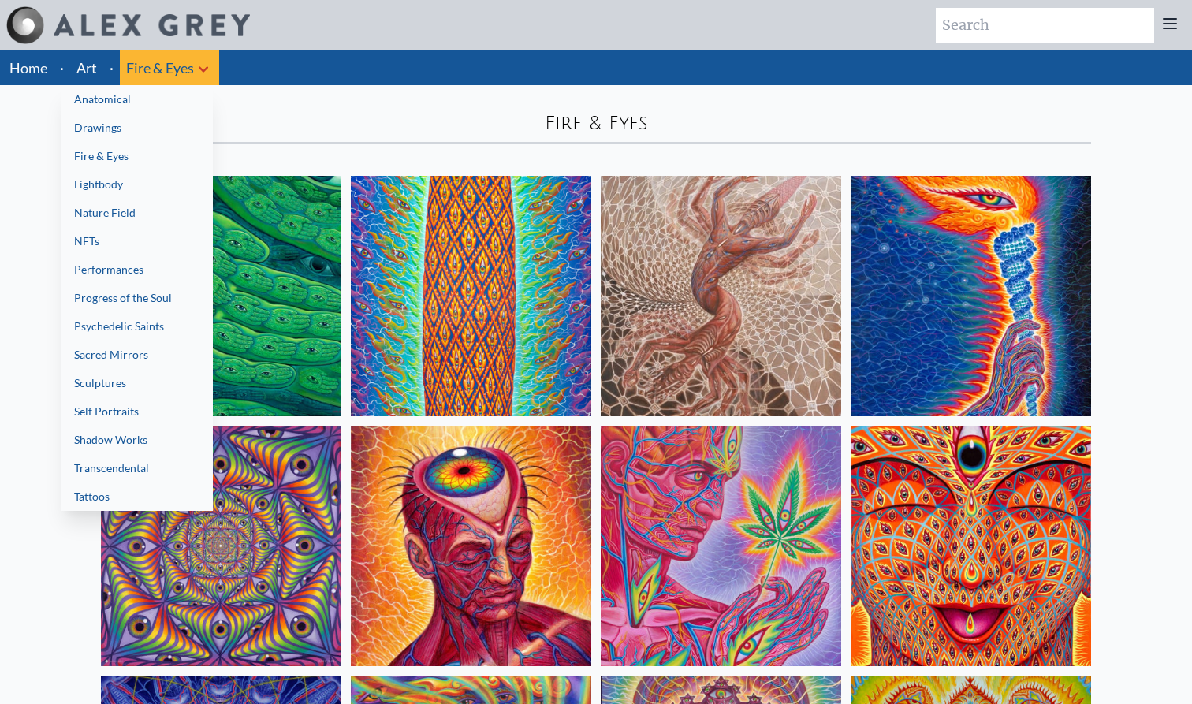
click at [155, 180] on link "Lightbody" at bounding box center [136, 184] width 151 height 28
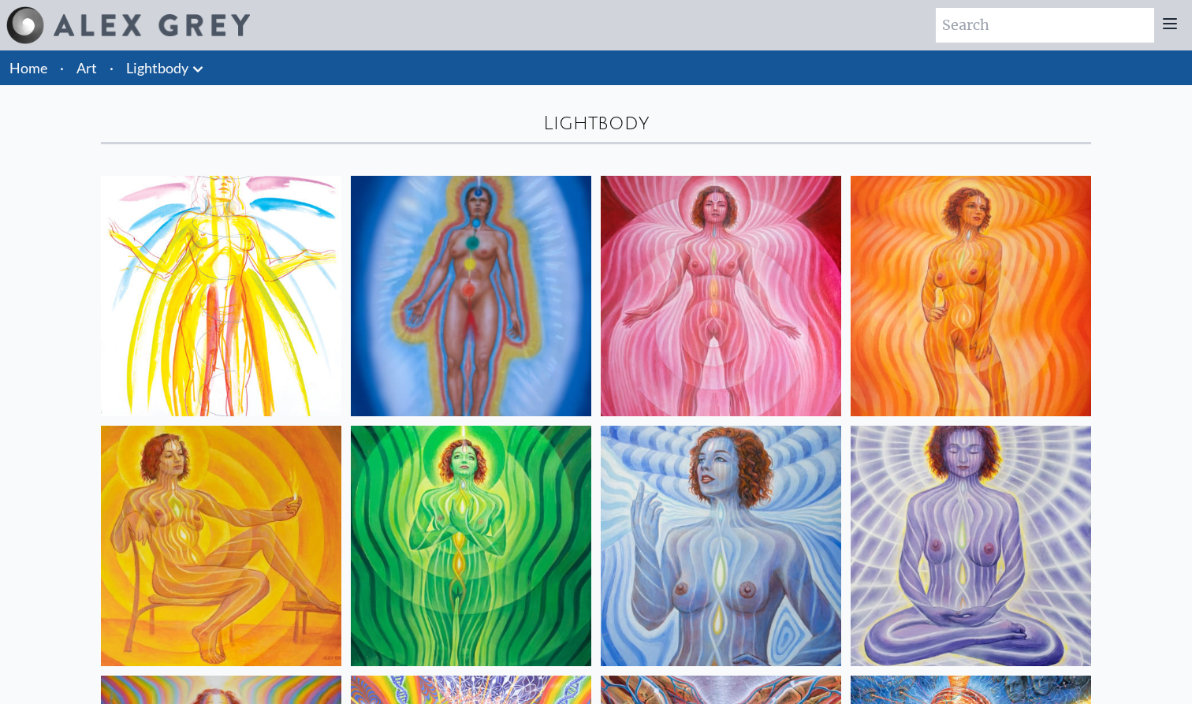
click at [188, 77] on icon at bounding box center [197, 69] width 19 height 19
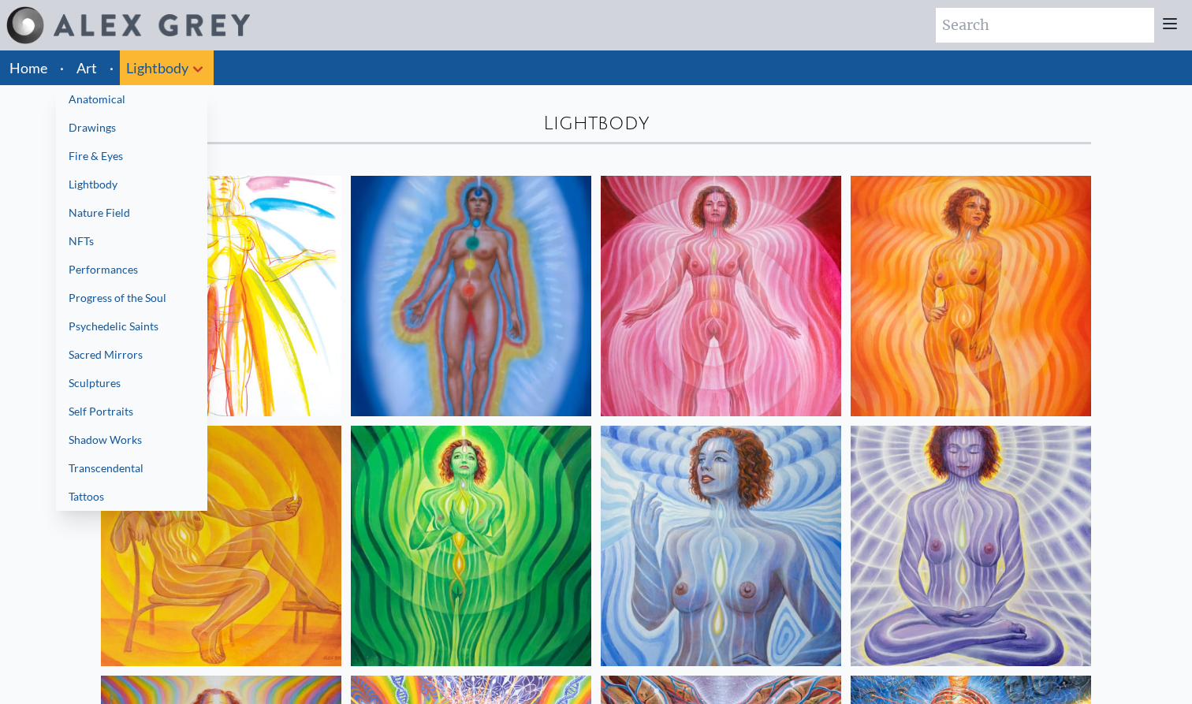
click at [152, 214] on link "Nature Field" at bounding box center [131, 213] width 151 height 28
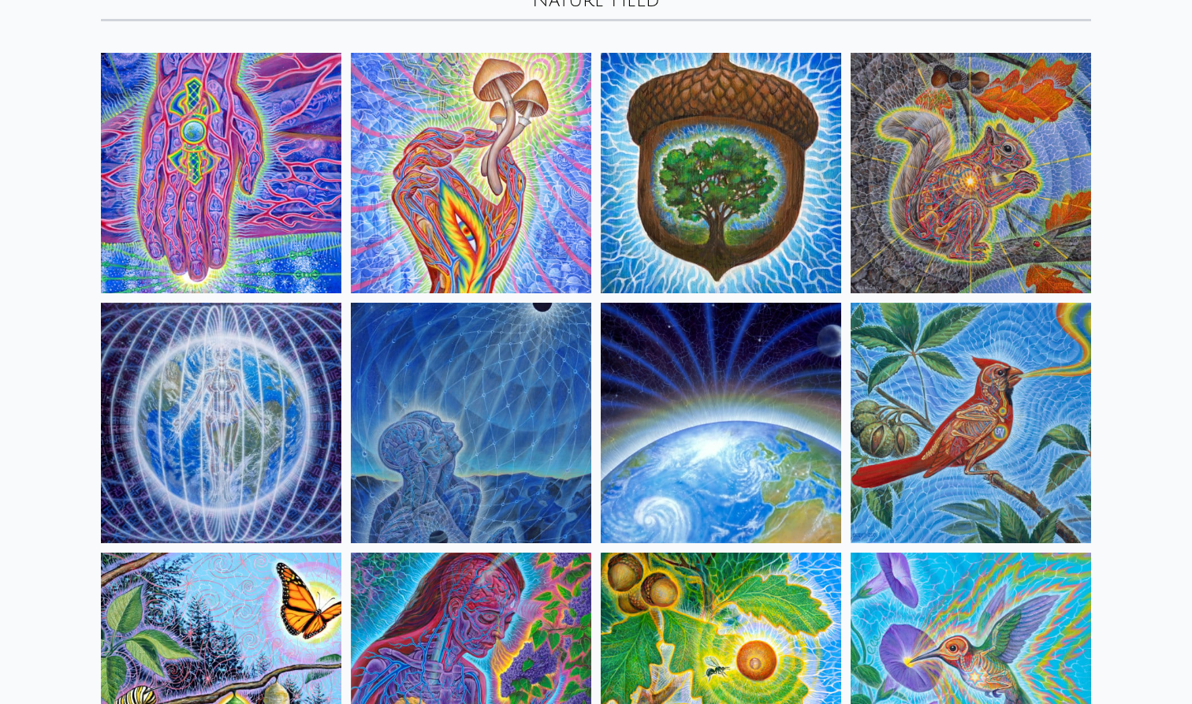
scroll to position [159, 0]
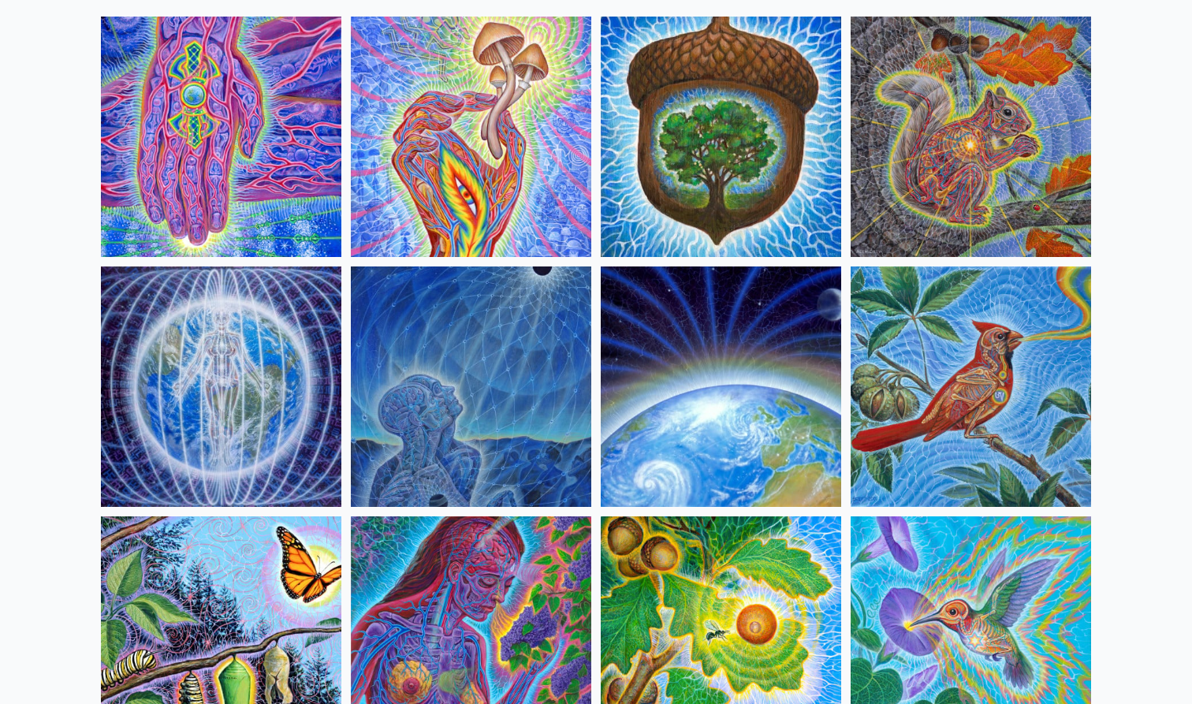
click at [257, 389] on img at bounding box center [221, 386] width 240 height 240
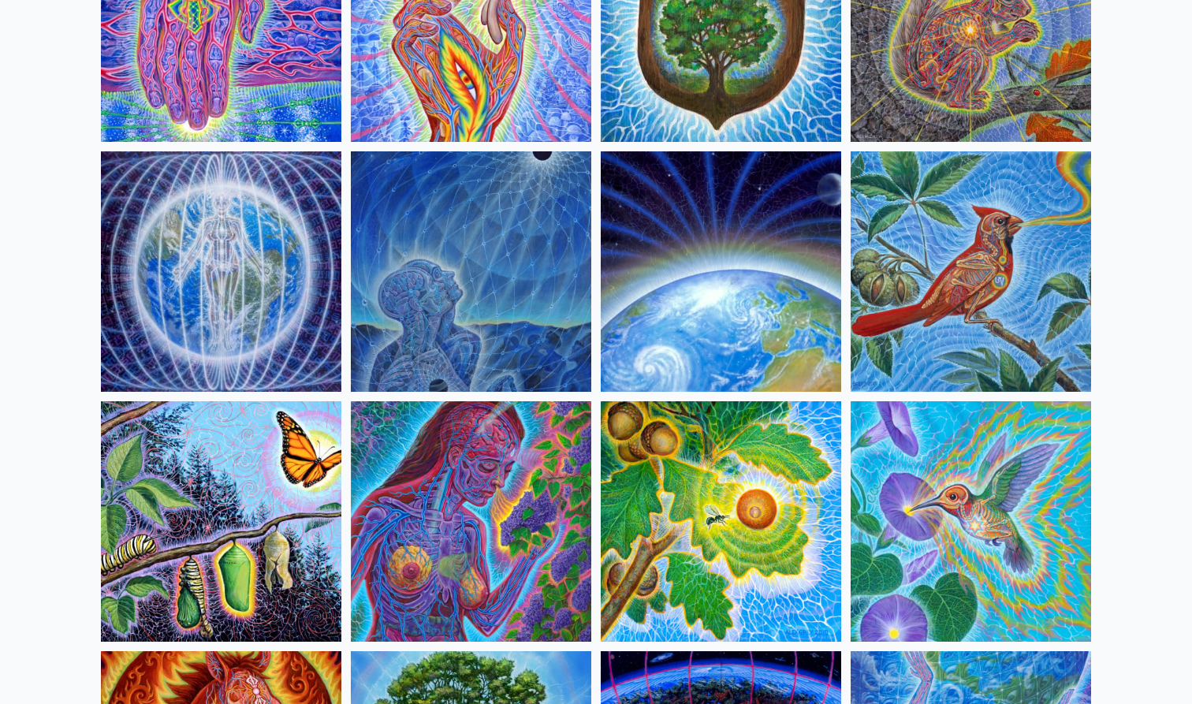
scroll to position [275, 0]
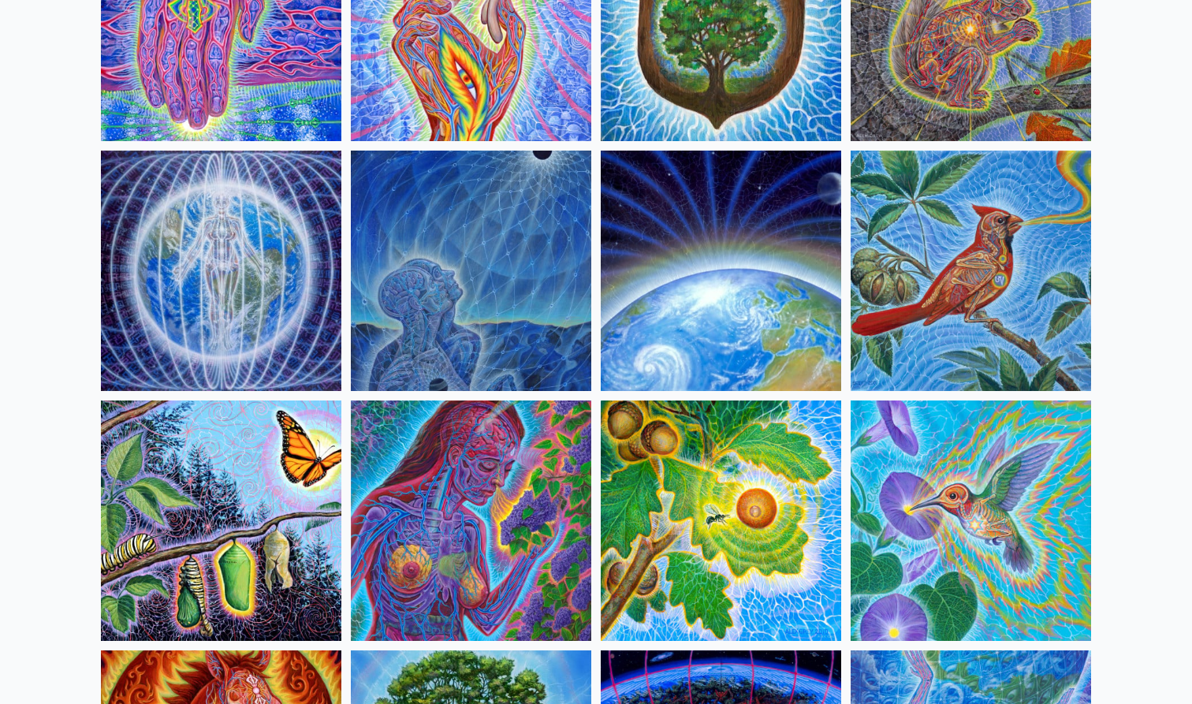
click at [321, 316] on img at bounding box center [221, 271] width 240 height 240
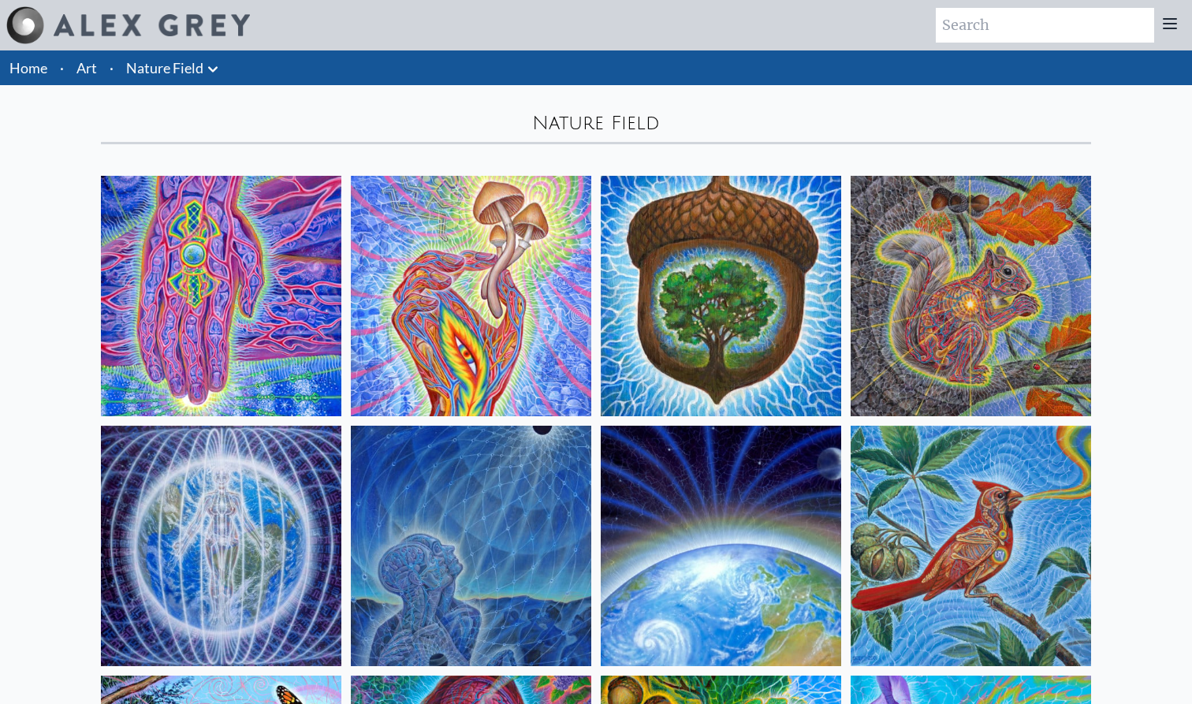
scroll to position [0, 0]
click at [211, 69] on icon at bounding box center [212, 69] width 9 height 6
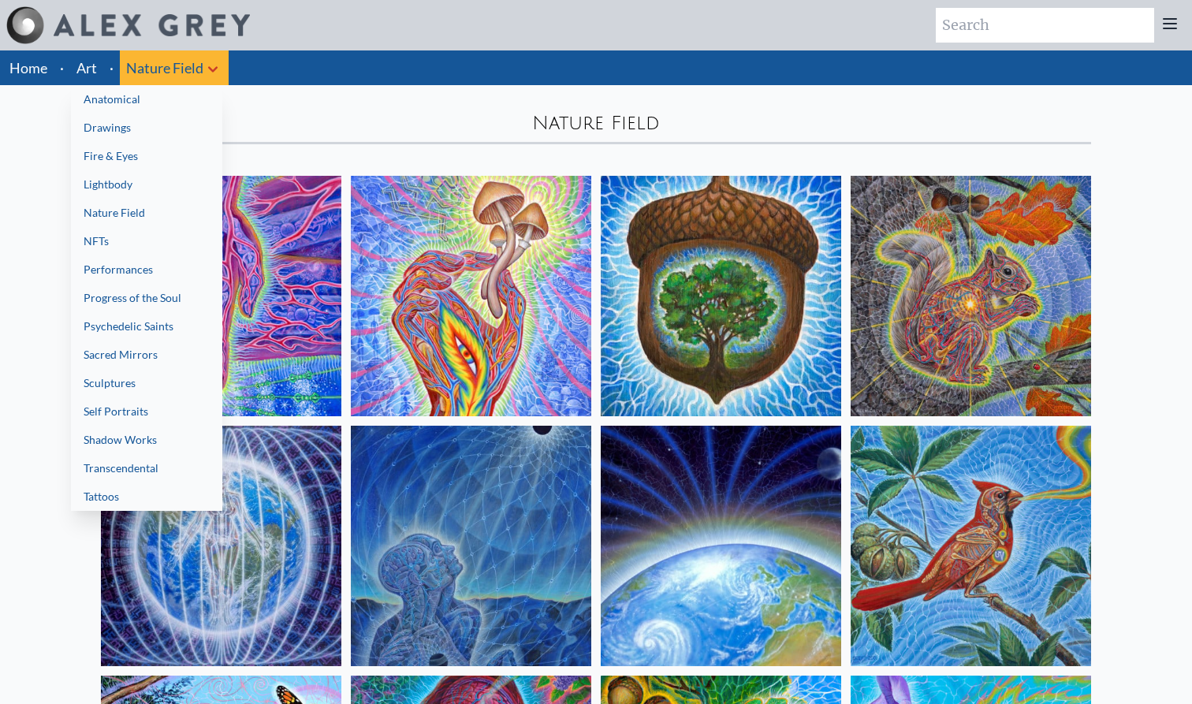
click at [135, 239] on link "NFTs" at bounding box center [146, 241] width 151 height 28
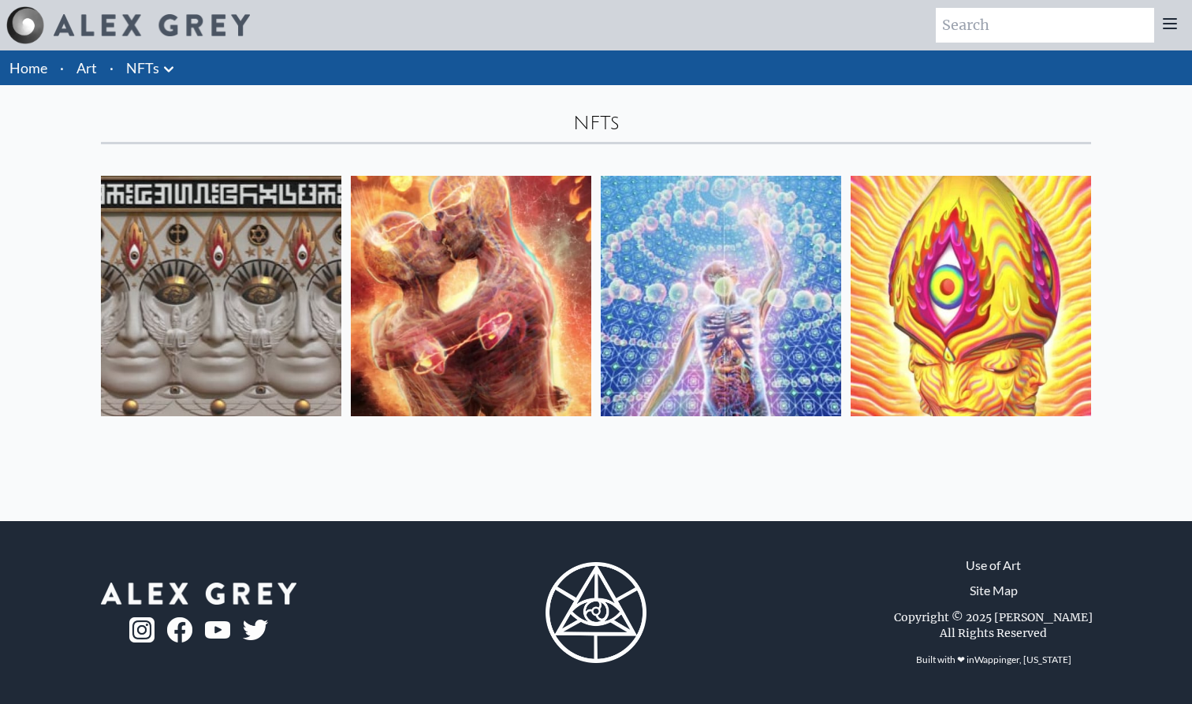
click at [175, 73] on icon at bounding box center [168, 69] width 19 height 19
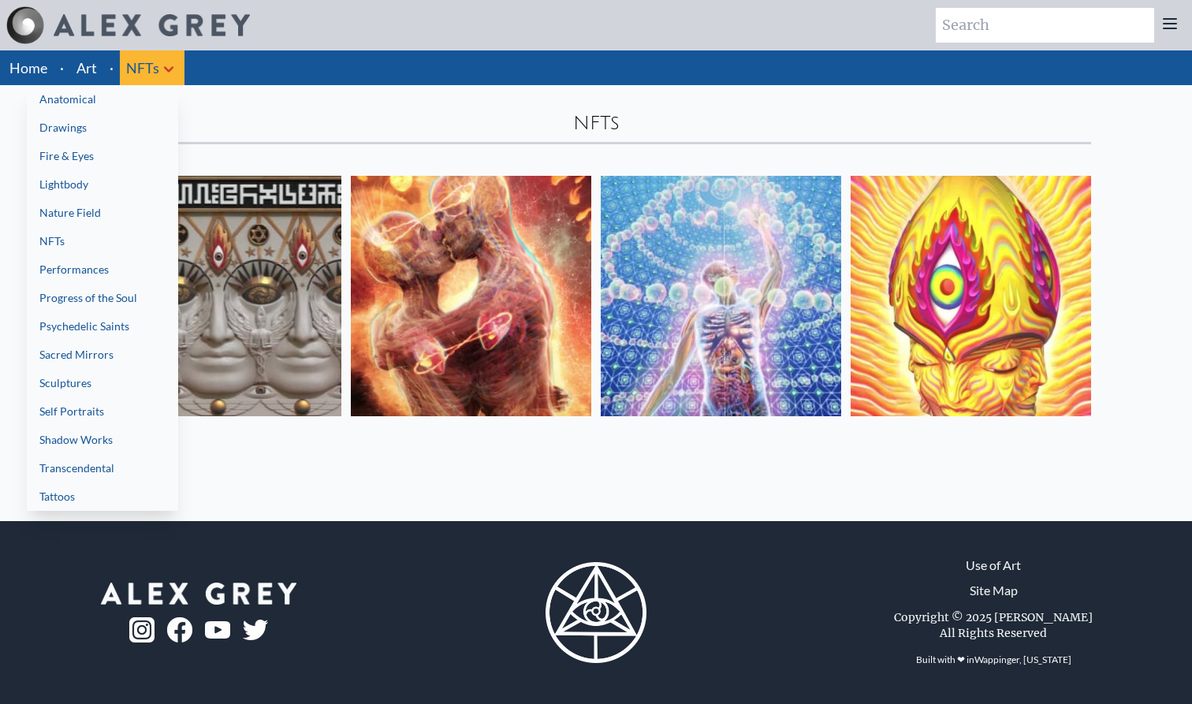
click at [149, 274] on link "Performances" at bounding box center [102, 269] width 151 height 28
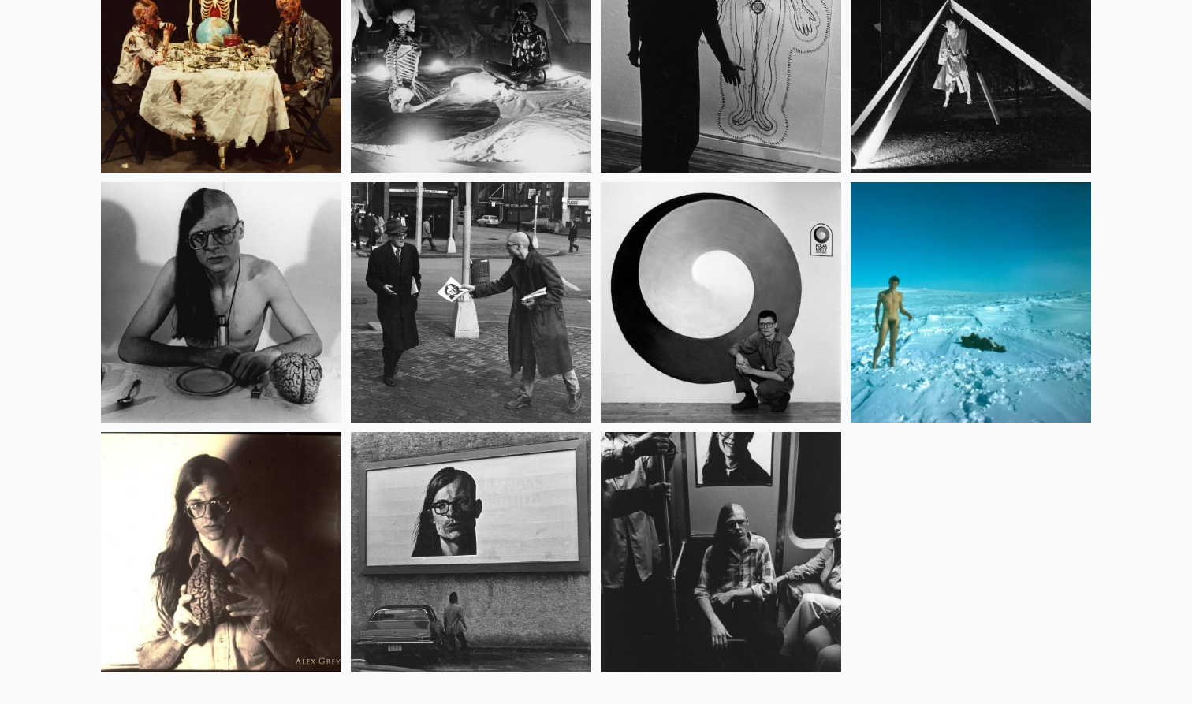
scroll to position [819, 0]
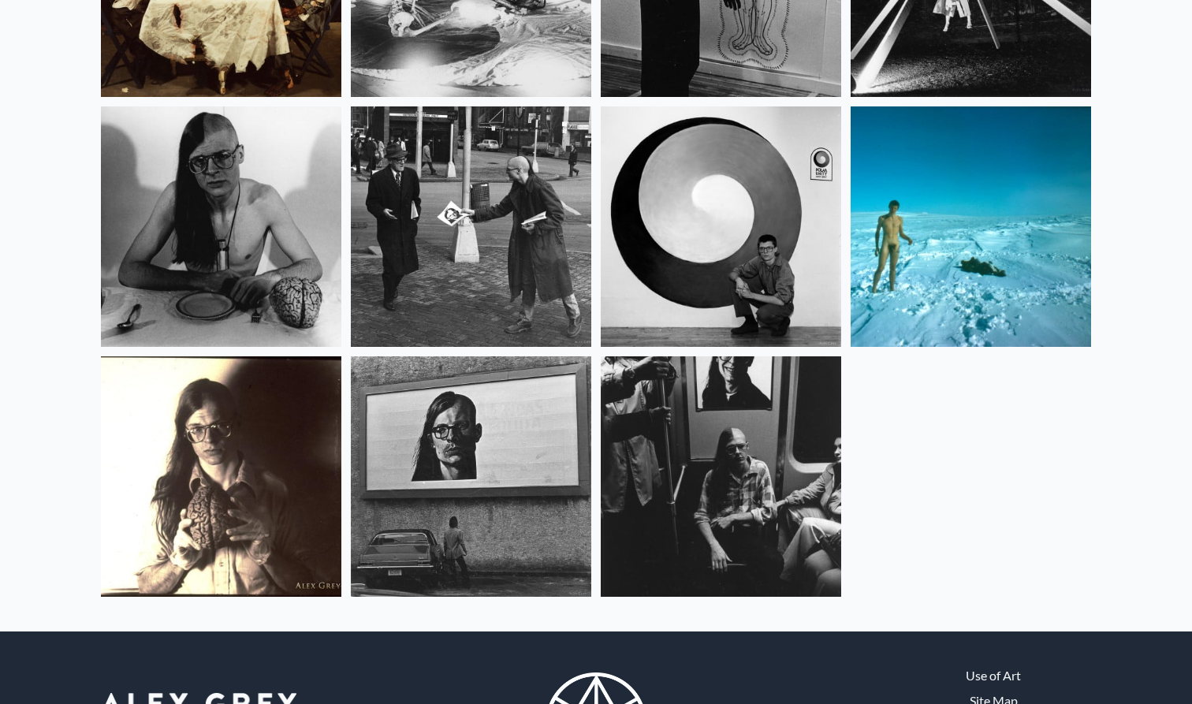
click at [886, 195] on img at bounding box center [971, 226] width 240 height 240
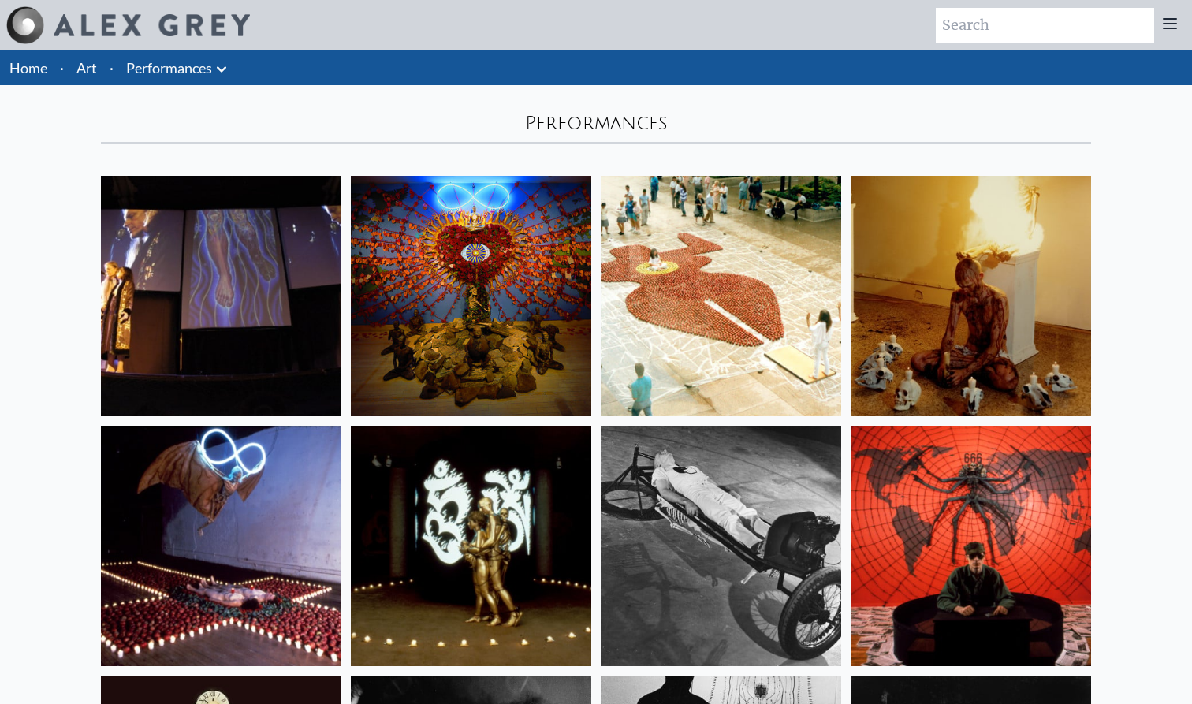
scroll to position [0, 0]
click at [218, 69] on icon at bounding box center [221, 69] width 19 height 19
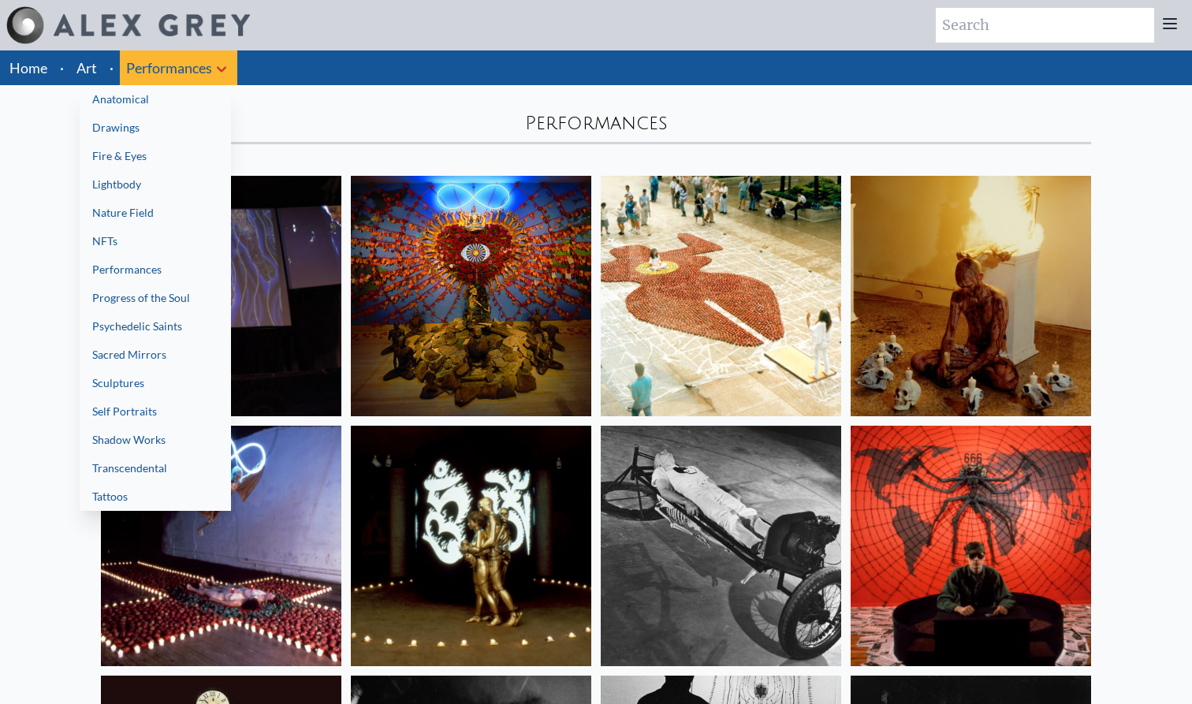
click at [212, 303] on link "Progress of the Soul" at bounding box center [155, 298] width 151 height 28
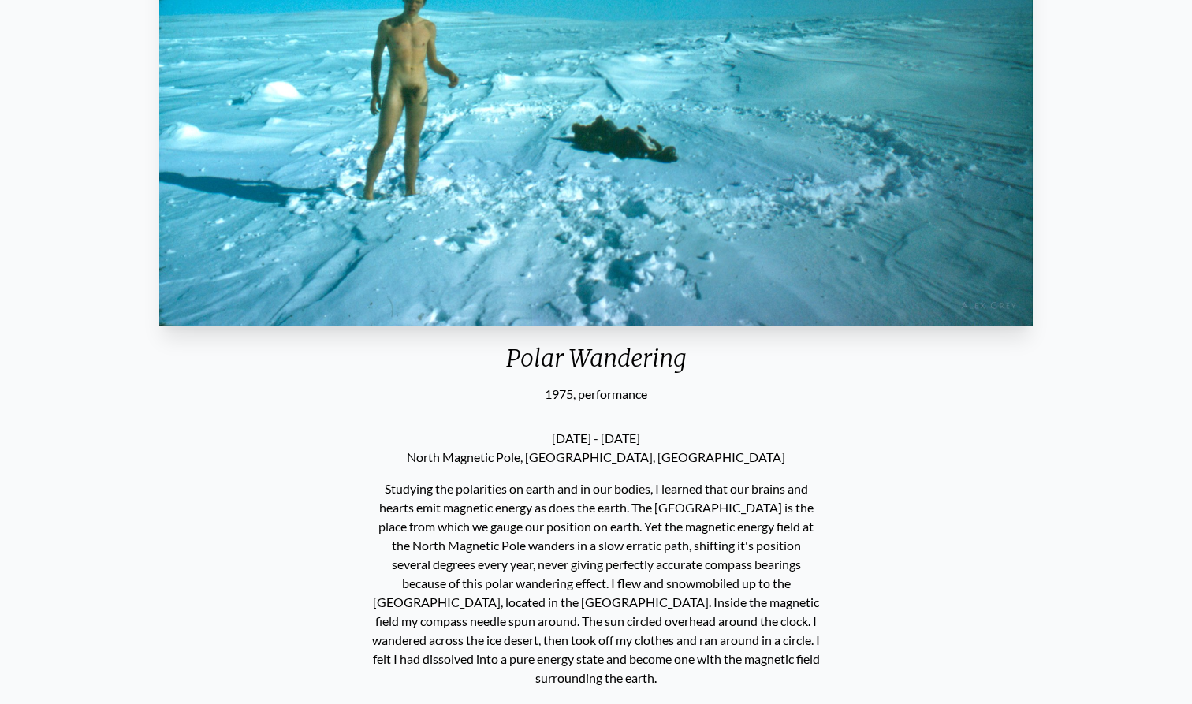
scroll to position [345, 0]
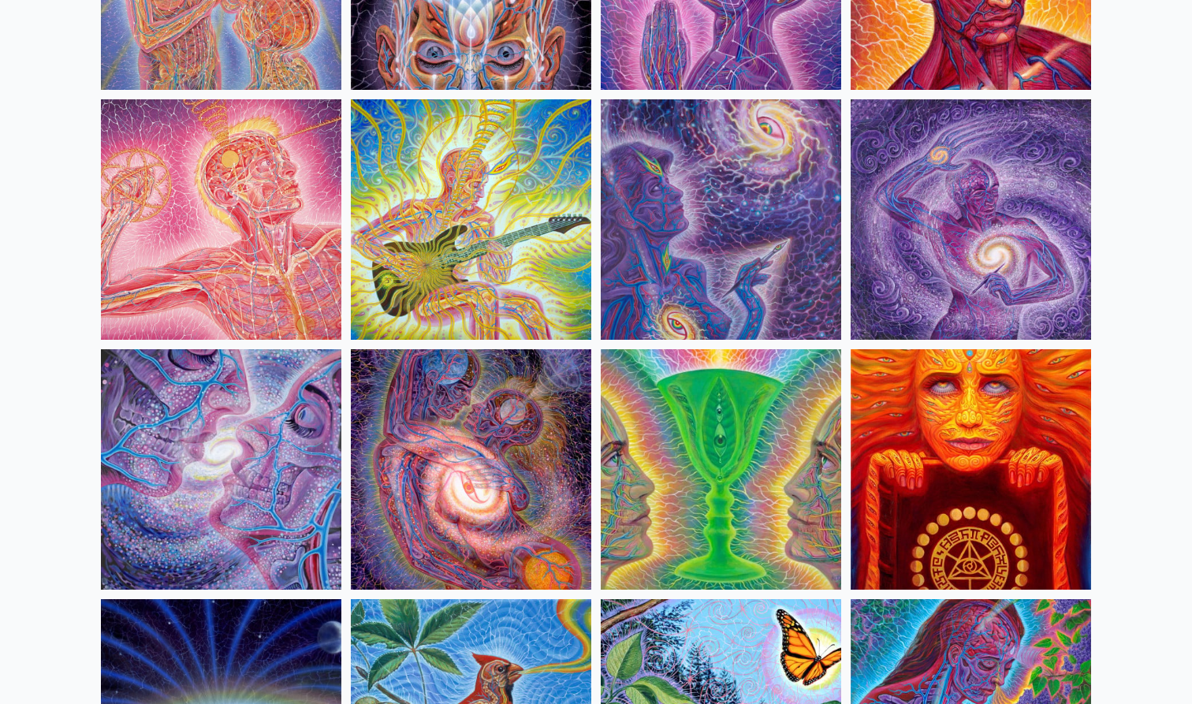
scroll to position [2460, 0]
